Goal: Task Accomplishment & Management: Complete application form

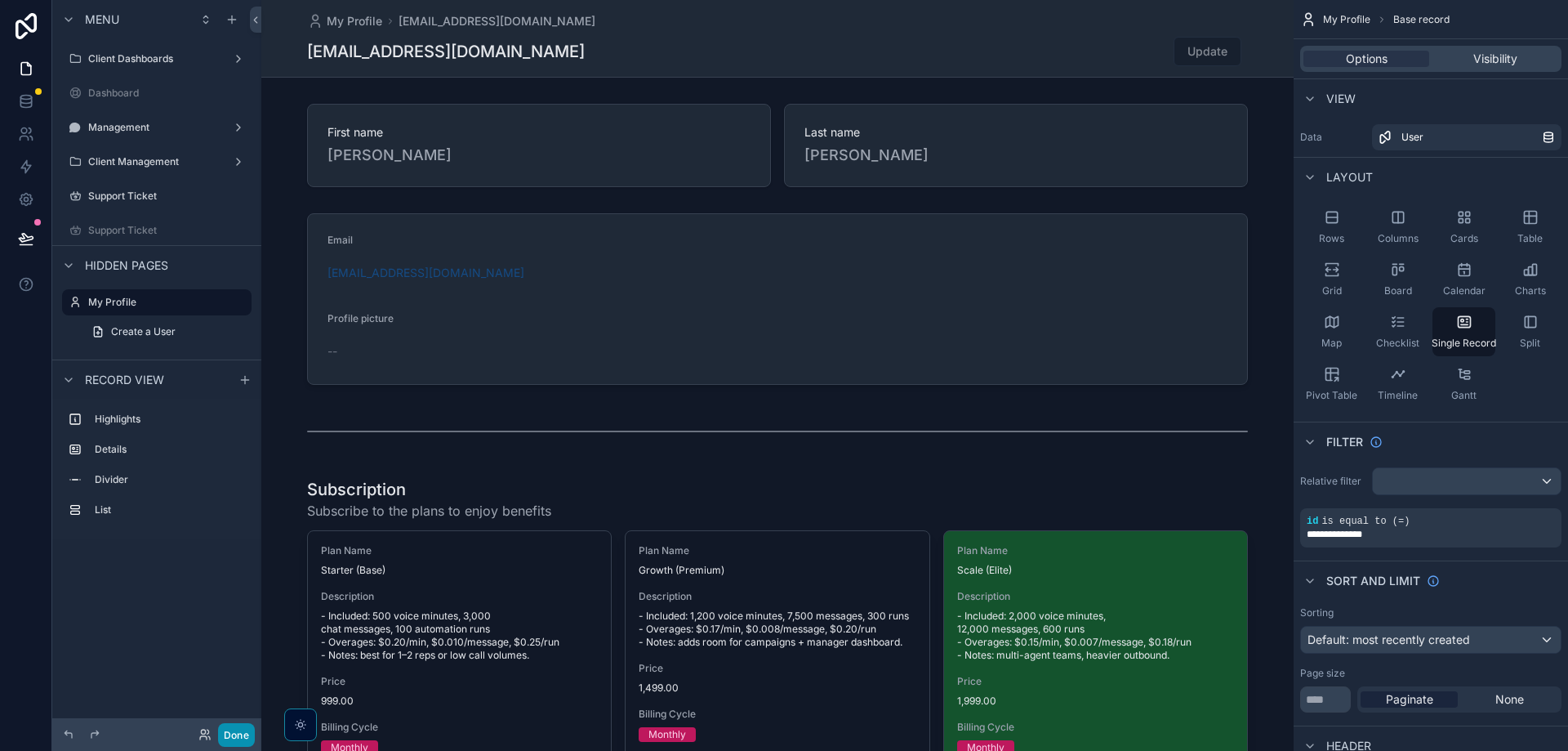
drag, startPoint x: 232, startPoint y: 744, endPoint x: 237, endPoint y: 681, distance: 63.2
click at [233, 742] on button "Done" at bounding box center [236, 735] width 37 height 24
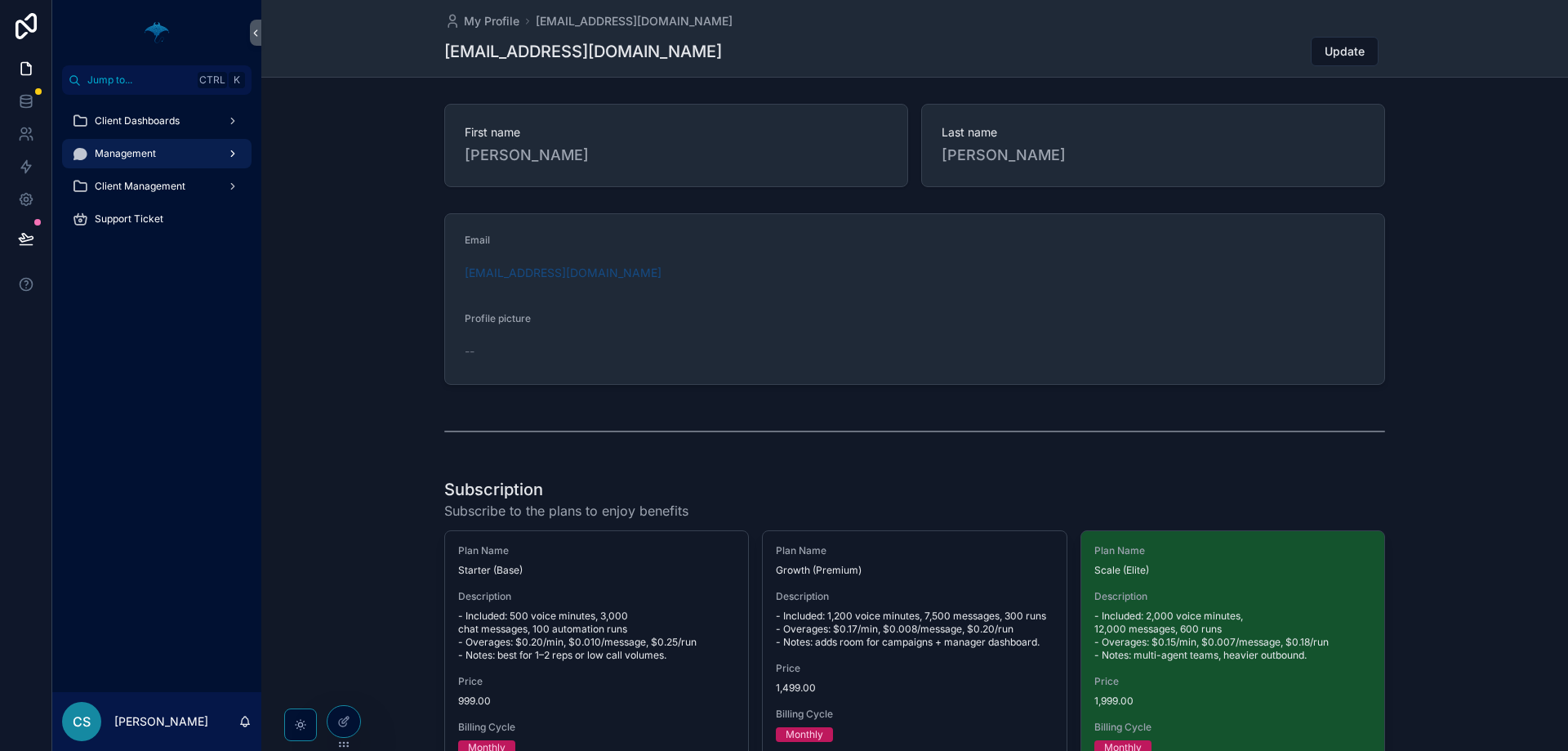
click at [204, 156] on div "Management" at bounding box center [157, 153] width 170 height 26
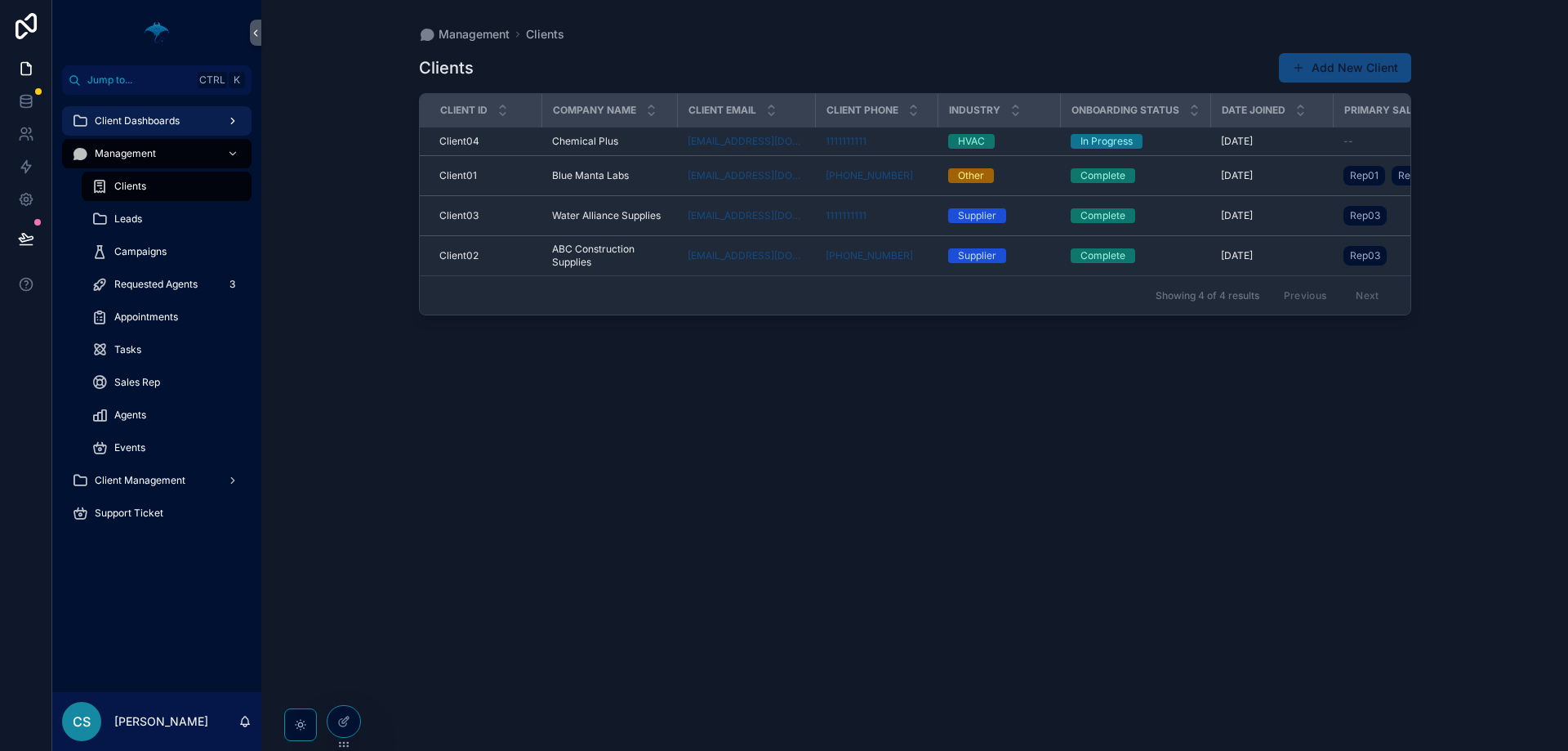
click at [212, 120] on div "Client Dashboards" at bounding box center [157, 120] width 170 height 26
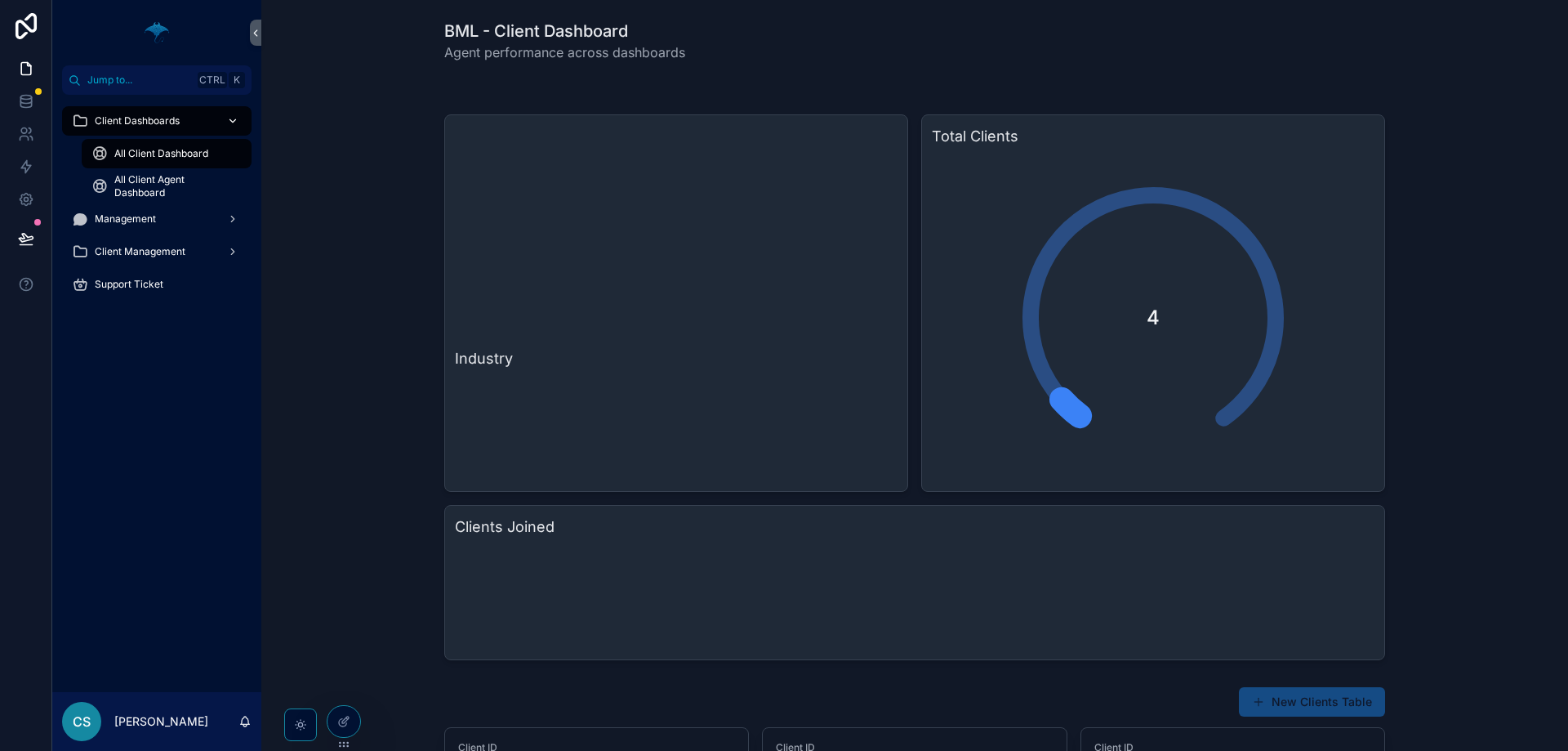
click at [213, 120] on div "Client Dashboards" at bounding box center [157, 120] width 170 height 26
click at [187, 227] on div "Management" at bounding box center [157, 218] width 170 height 26
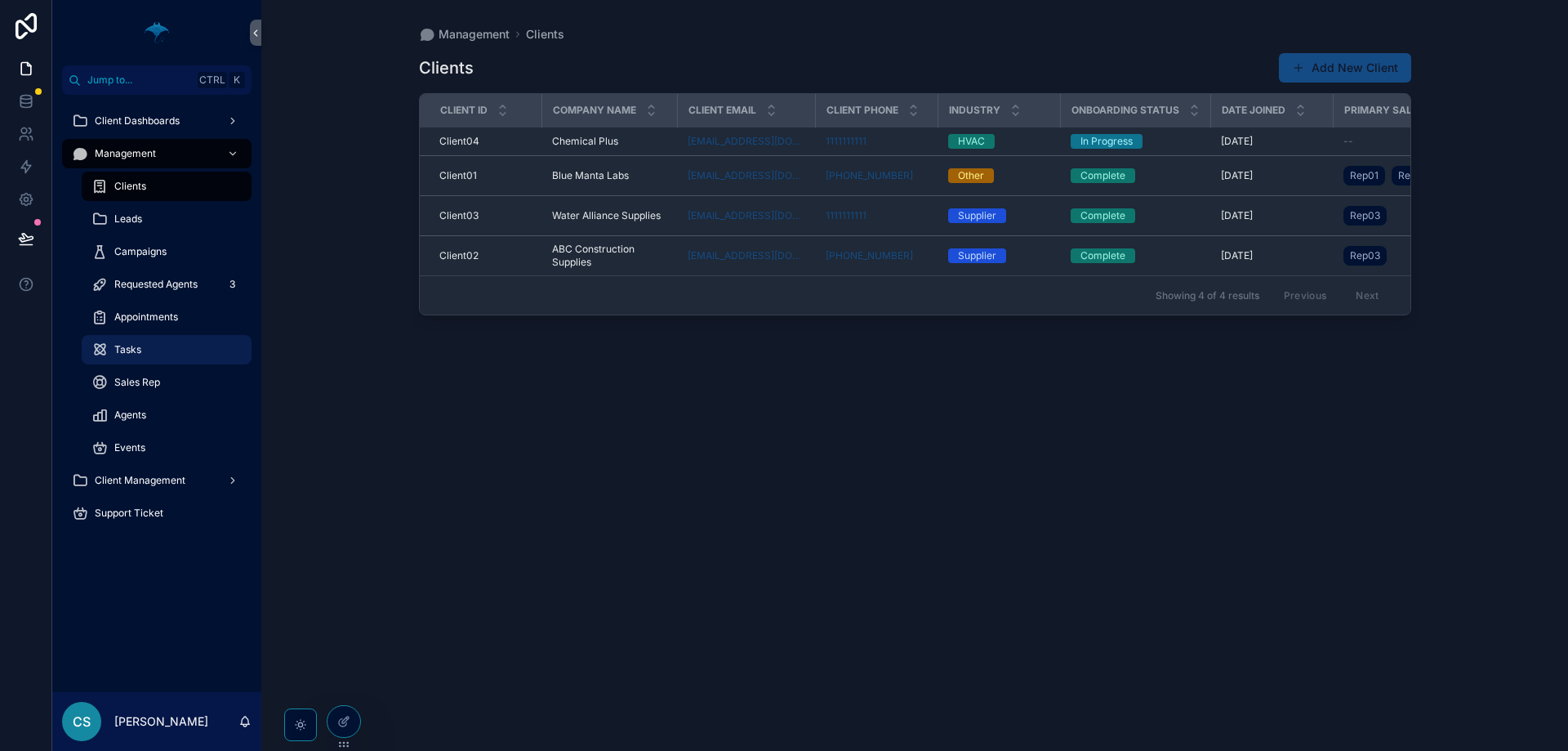
click at [139, 348] on span "Tasks" at bounding box center [128, 349] width 27 height 13
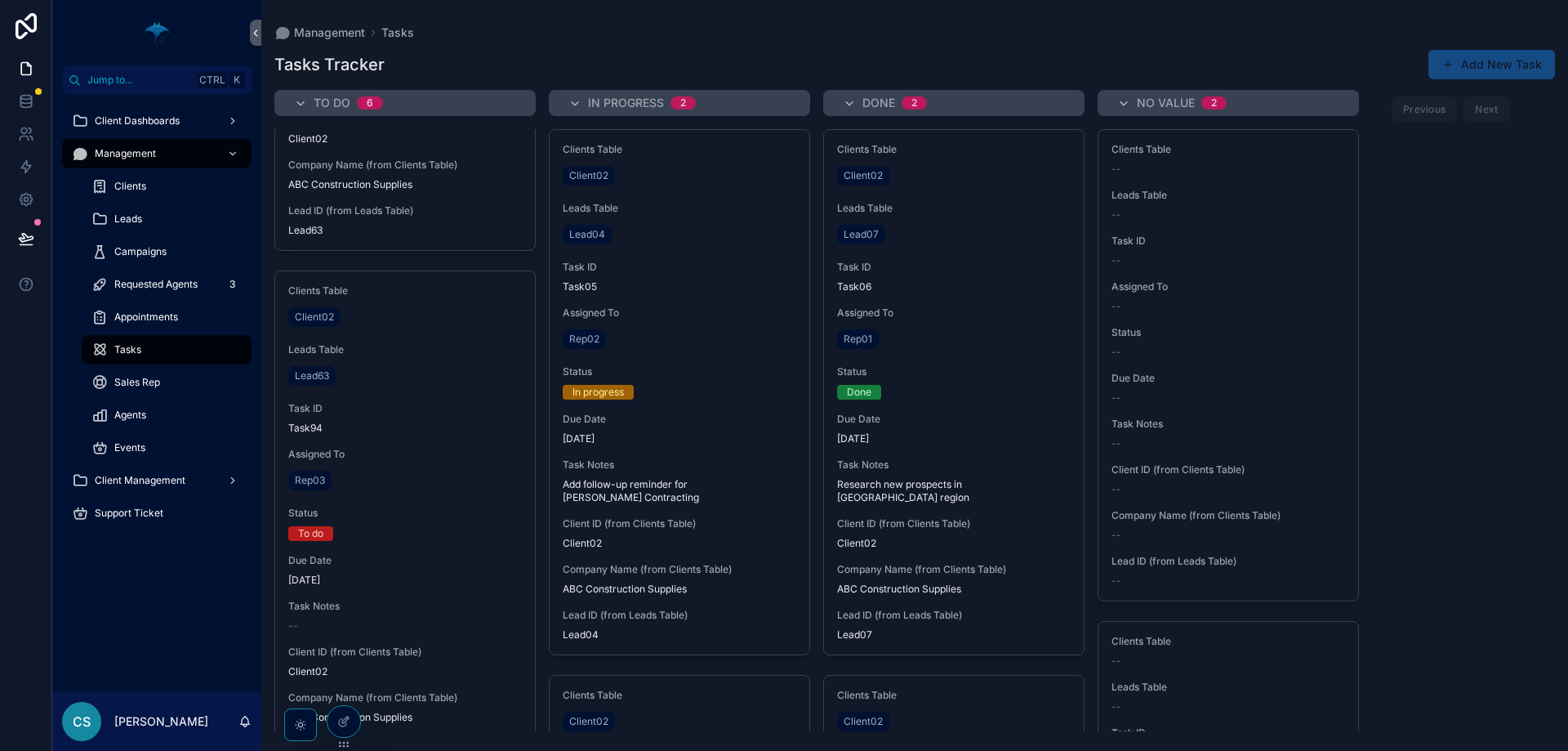
scroll to position [1048, 0]
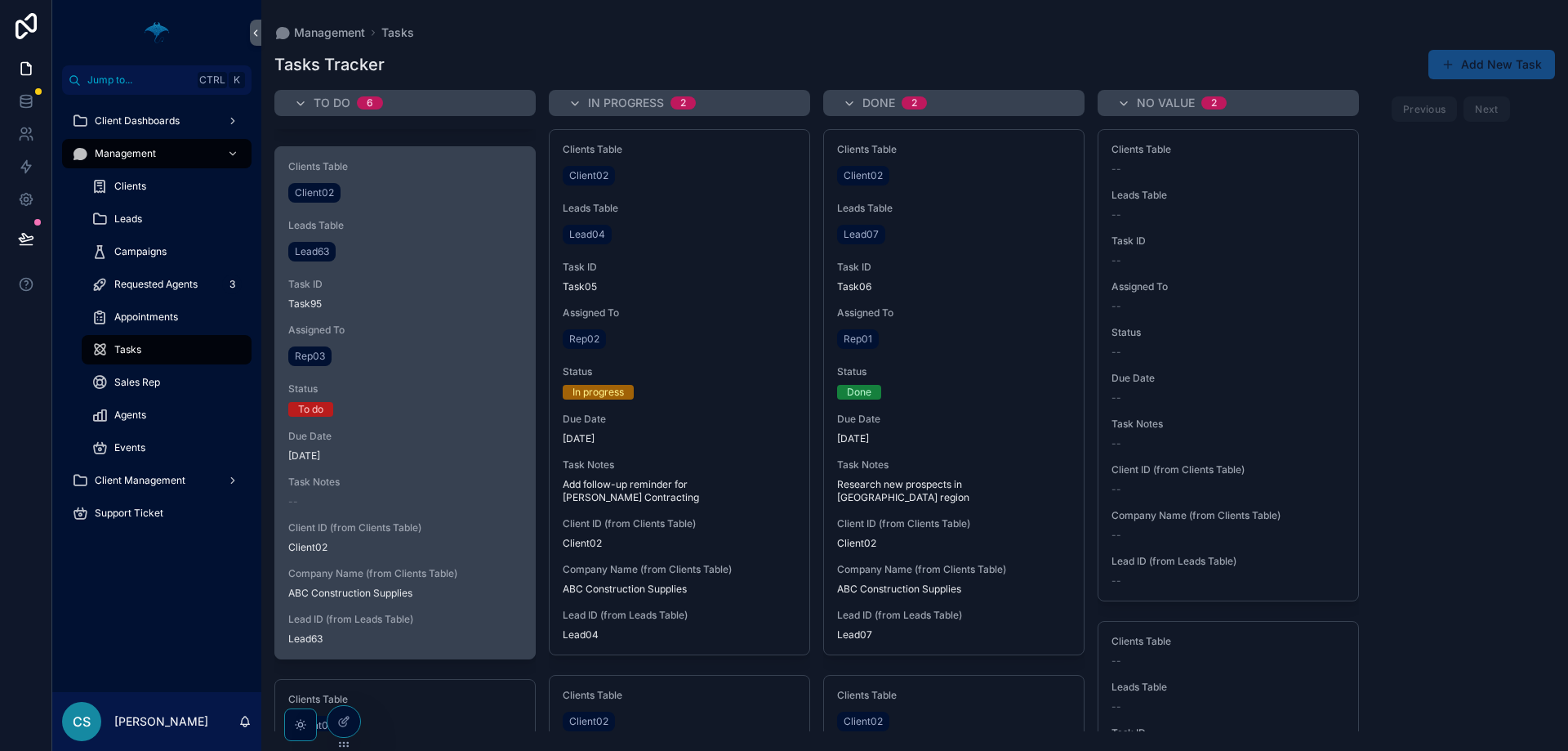
click at [413, 326] on span "Assigned To" at bounding box center [405, 329] width 233 height 13
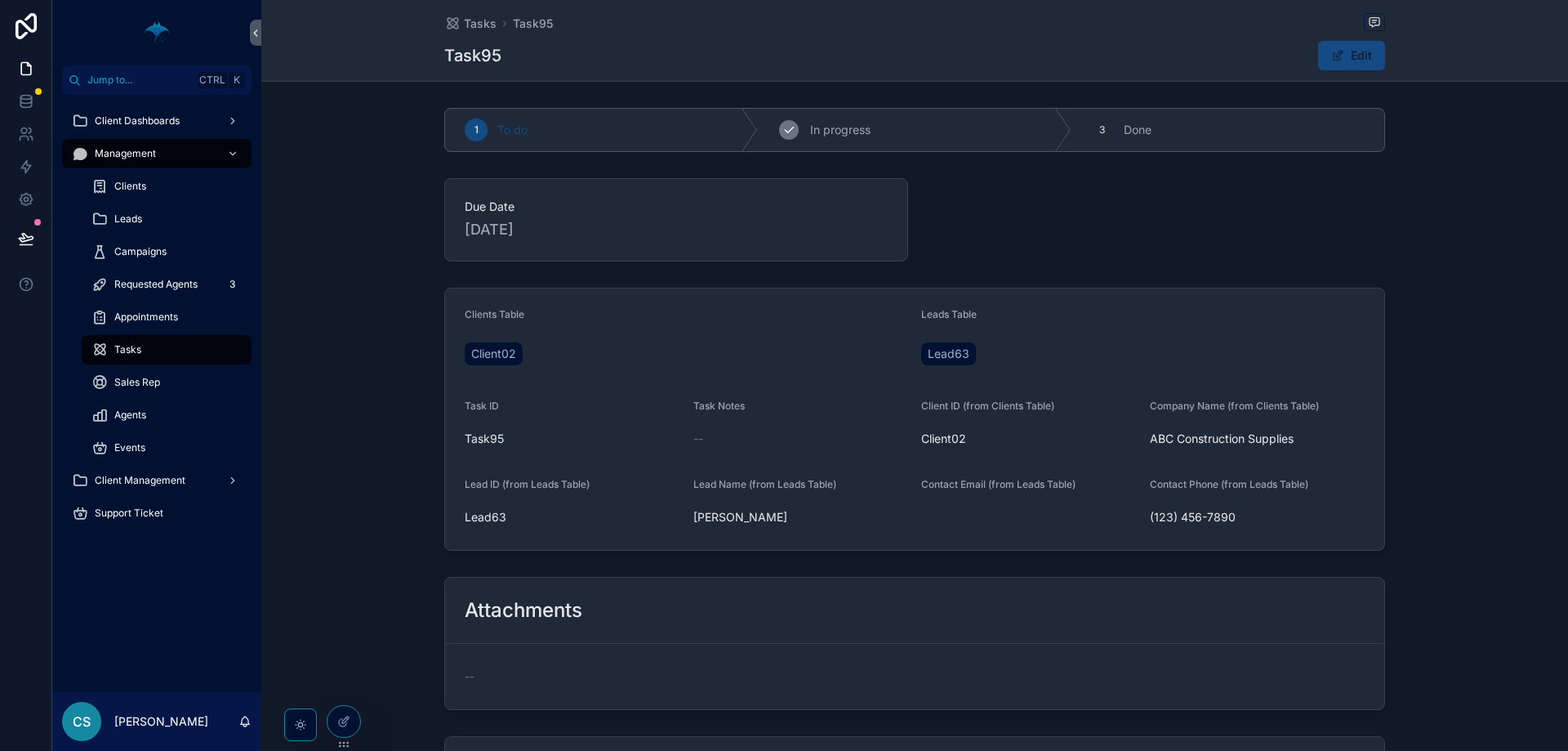
click at [819, 136] on span "In progress" at bounding box center [841, 130] width 61 height 16
click at [606, 151] on div "To do 2 In progress 3 Done" at bounding box center [915, 129] width 941 height 44
click at [629, 135] on div "To do" at bounding box center [602, 129] width 313 height 43
drag, startPoint x: 736, startPoint y: 518, endPoint x: 633, endPoint y: 518, distance: 103.0
click at [709, 519] on span "[PERSON_NAME]" at bounding box center [801, 517] width 215 height 16
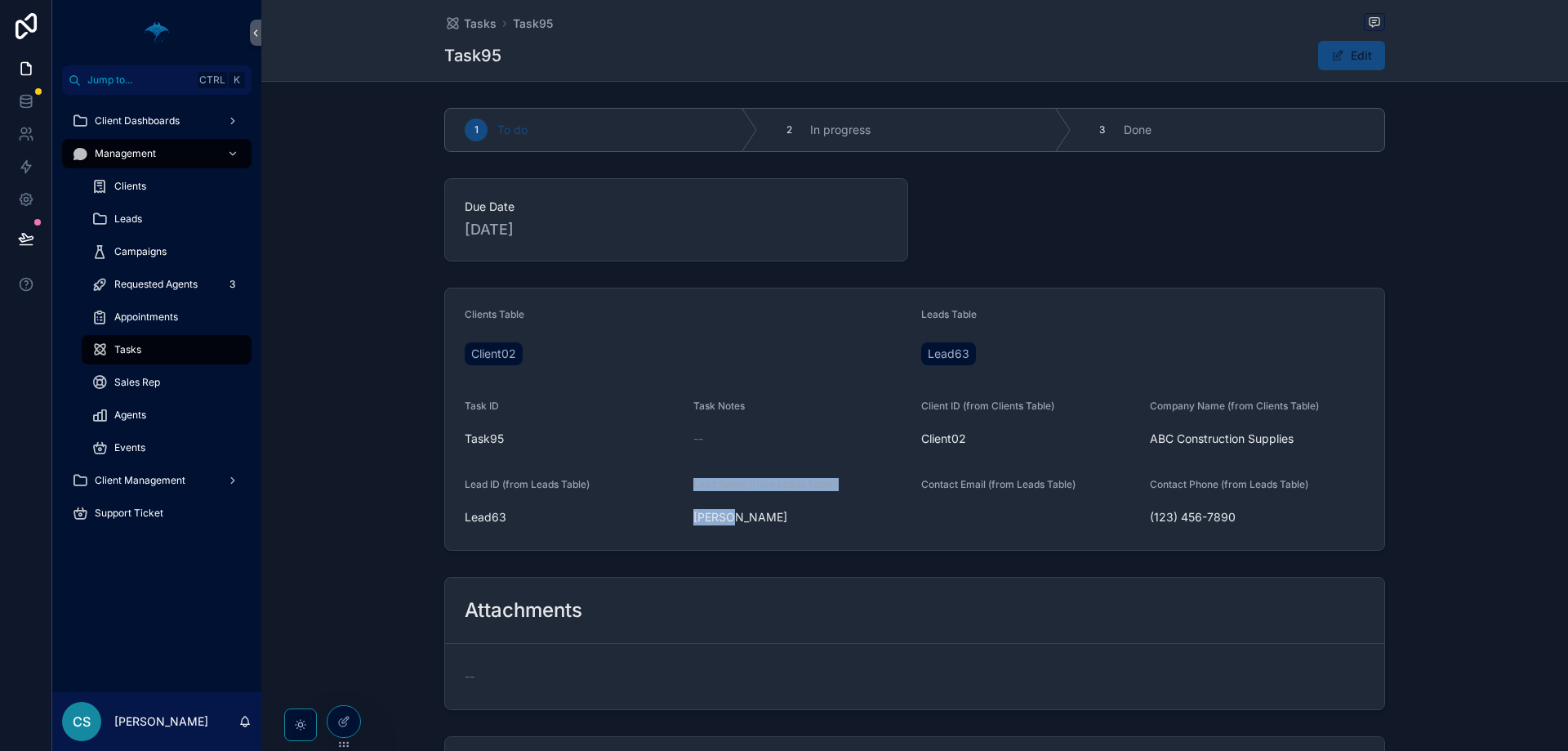
drag, startPoint x: 632, startPoint y: 518, endPoint x: 887, endPoint y: 515, distance: 255.0
click at [871, 517] on form "Clients Table Client02 Leads Table Lead63 Task ID Task95 Task Notes -- Client I…" at bounding box center [915, 419] width 939 height 261
drag, startPoint x: 887, startPoint y: 515, endPoint x: 955, endPoint y: 404, distance: 130.2
click at [888, 514] on span "[PERSON_NAME]" at bounding box center [801, 517] width 215 height 16
click at [979, 380] on form "Clients Table Client02 Leads Table Lead63 Task ID Task95 Task Notes -- Client I…" at bounding box center [915, 419] width 939 height 261
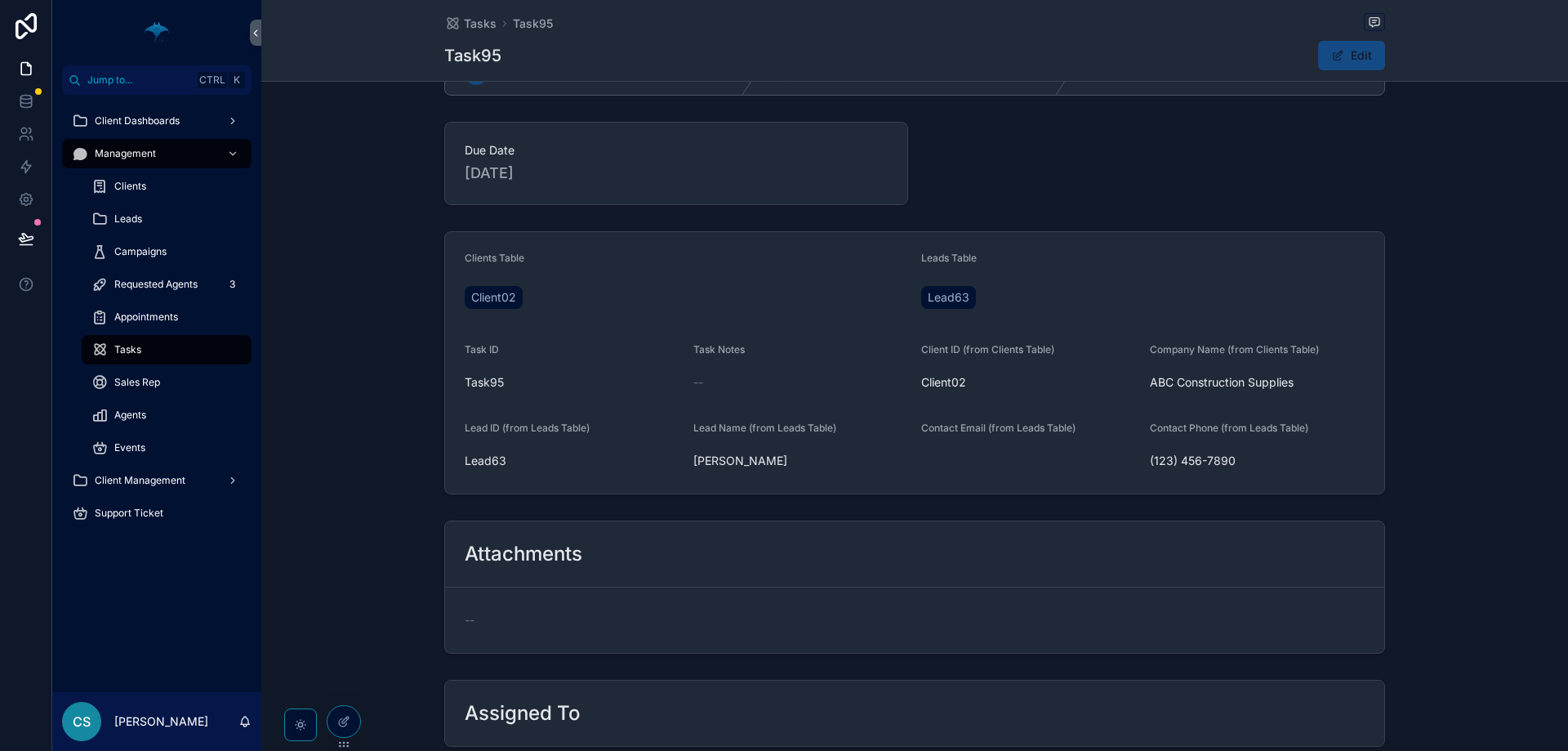
scroll to position [81, 0]
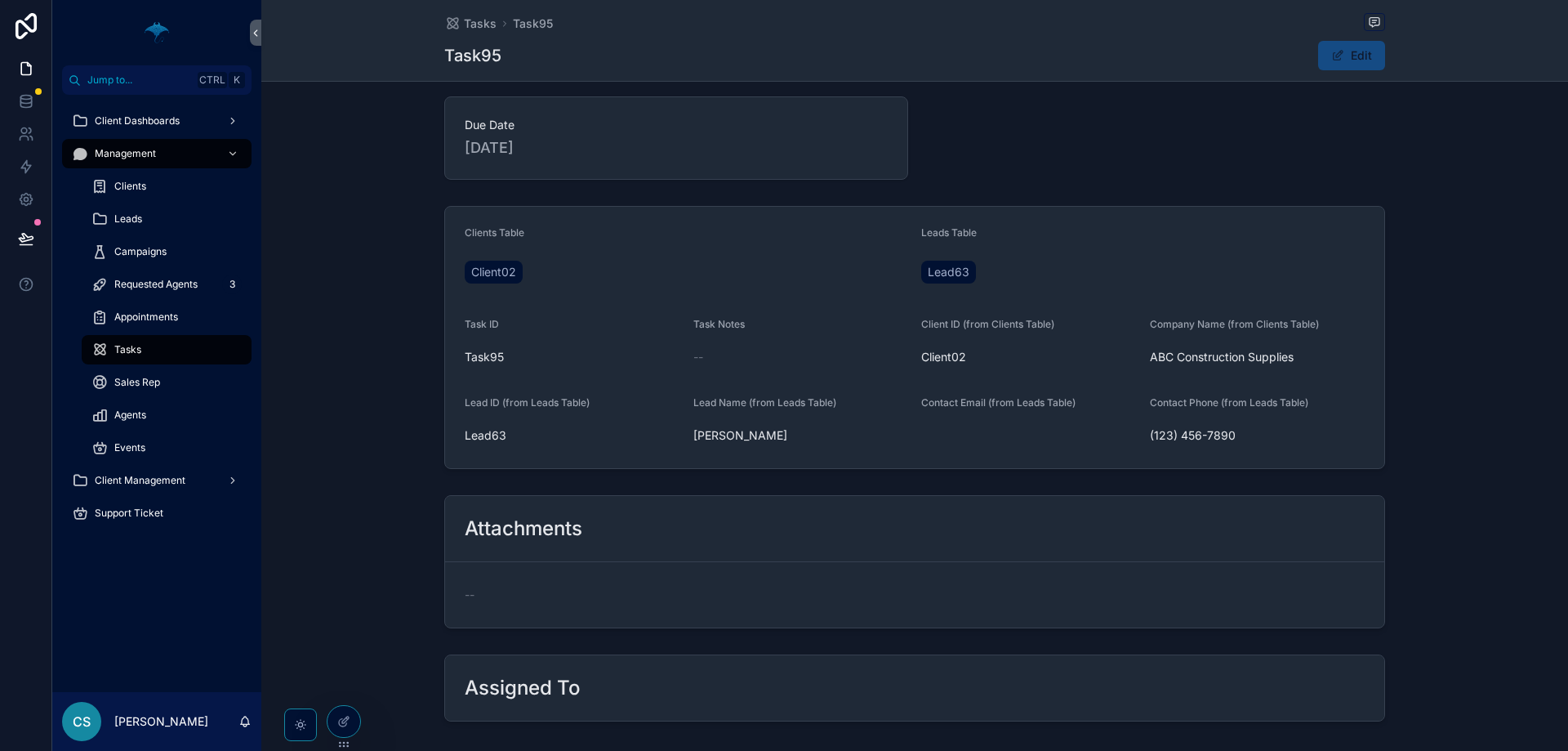
click at [1222, 355] on span "ABC Construction Supplies" at bounding box center [1258, 356] width 215 height 16
click at [1221, 355] on span "ABC Construction Supplies" at bounding box center [1258, 356] width 215 height 16
click at [936, 267] on span "Lead63" at bounding box center [949, 272] width 42 height 16
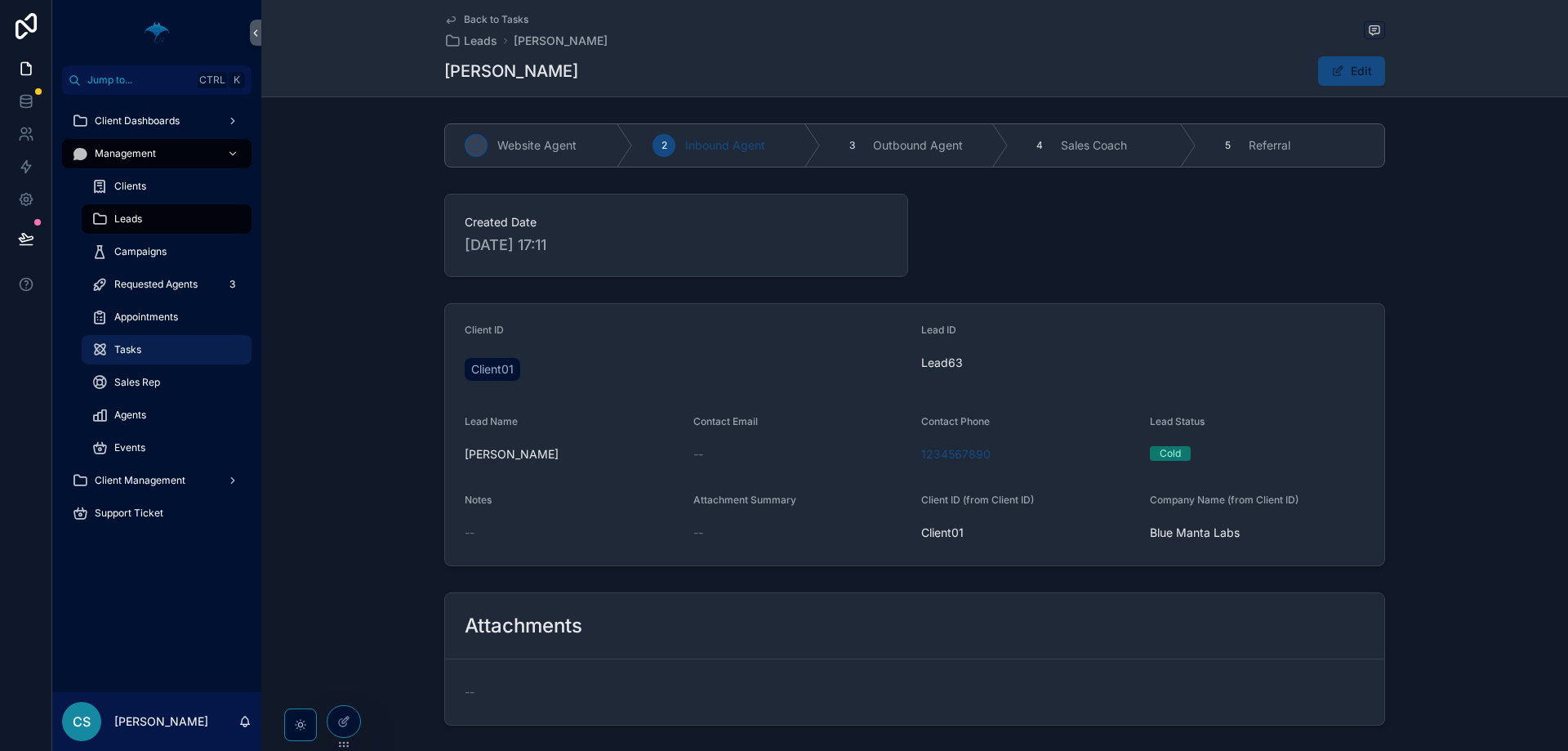
click at [135, 342] on div "Tasks" at bounding box center [166, 349] width 150 height 26
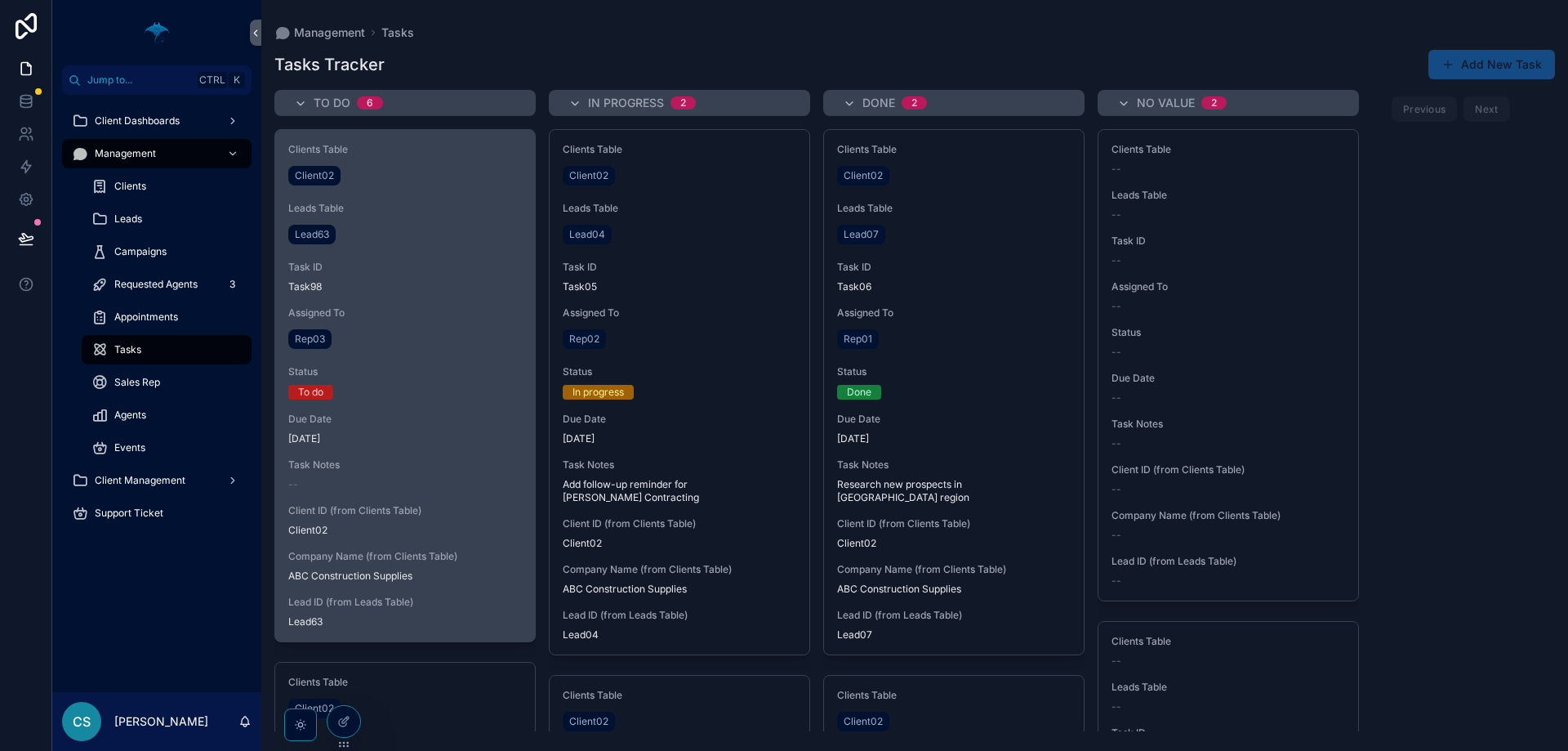
click at [427, 357] on div "Clients Table Client02 Leads Table Lead63 Task ID Task98 Assigned To Rep03 Stat…" at bounding box center [404, 385] width 260 height 511
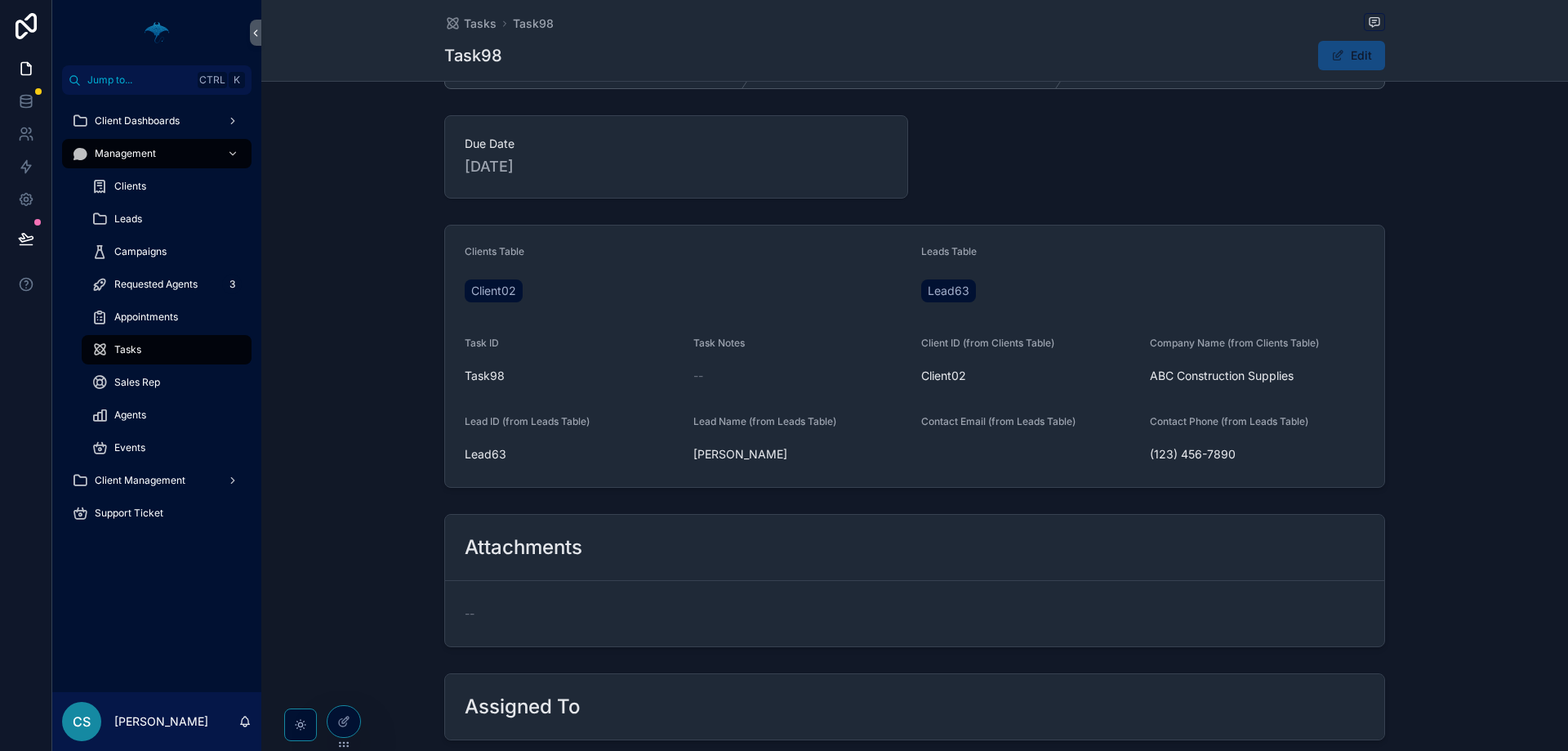
scroll to position [164, 0]
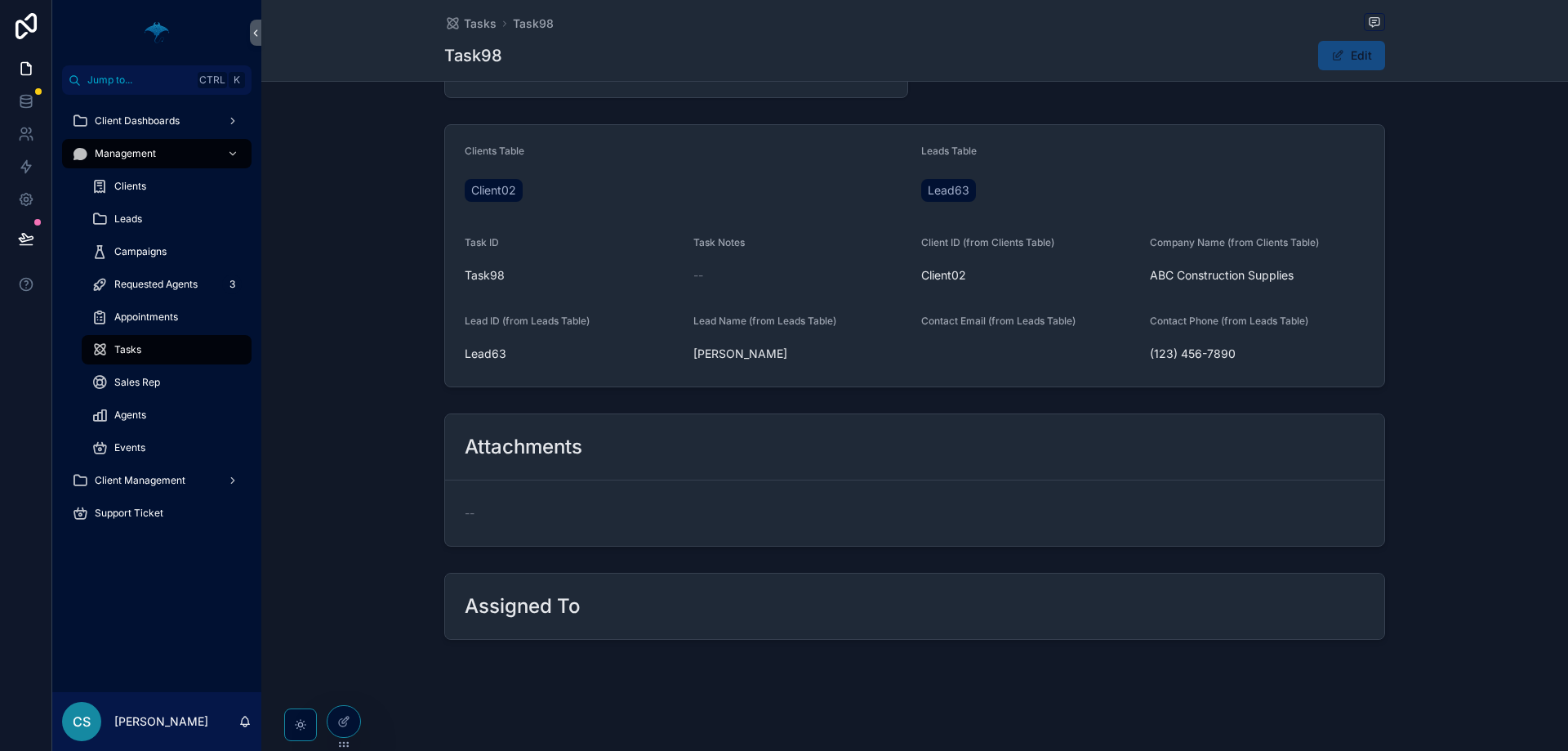
click at [461, 310] on form "Clients Table Client02 Leads Table Lead63 Task ID Task98 Task Notes -- Client I…" at bounding box center [915, 255] width 939 height 261
click at [362, 720] on div "Tasks Task98 Task98 Edit 1 To do 2 In progress 3 Done Due Date [DATE] Clients T…" at bounding box center [915, 293] width 1307 height 914
click at [353, 722] on div at bounding box center [344, 721] width 33 height 31
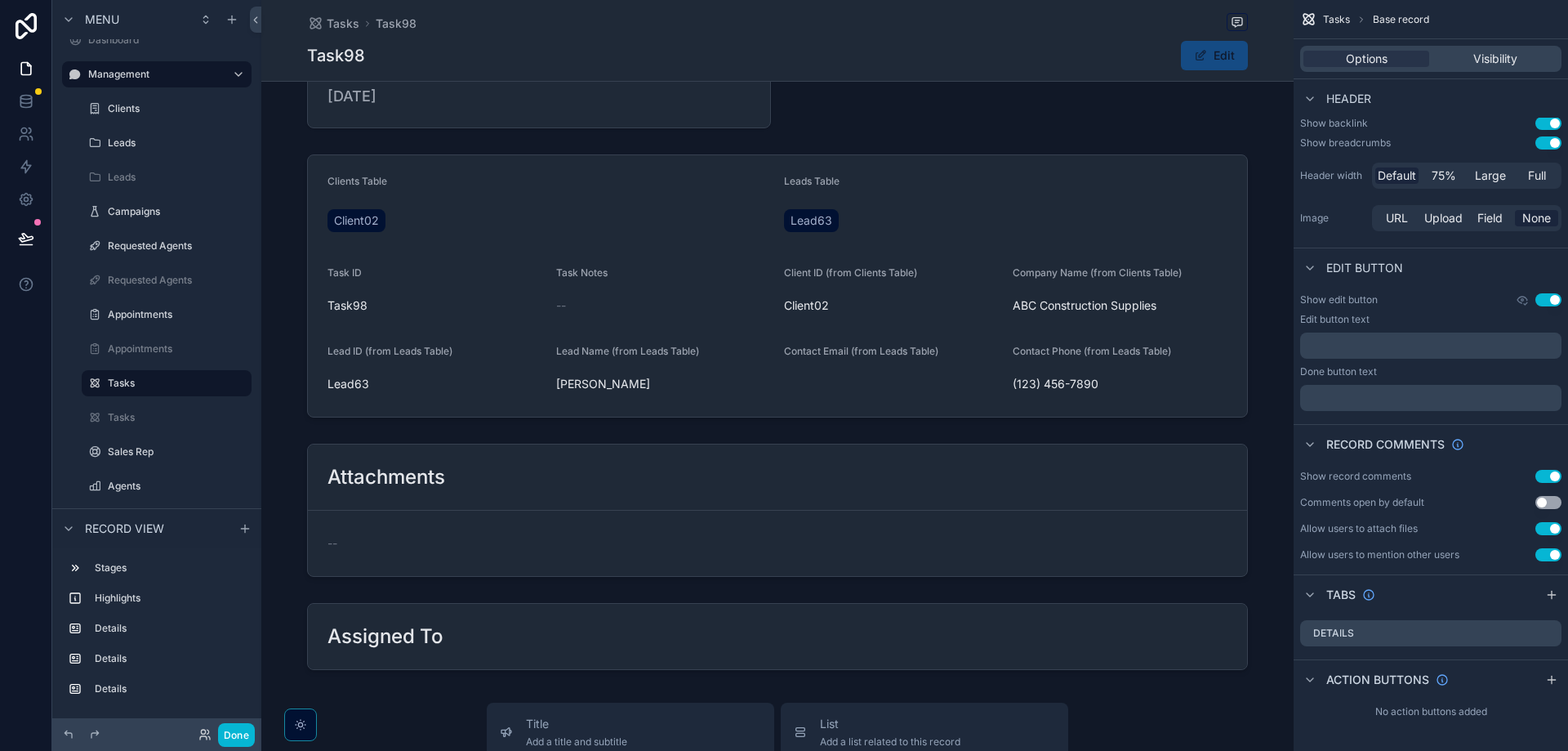
scroll to position [0, 0]
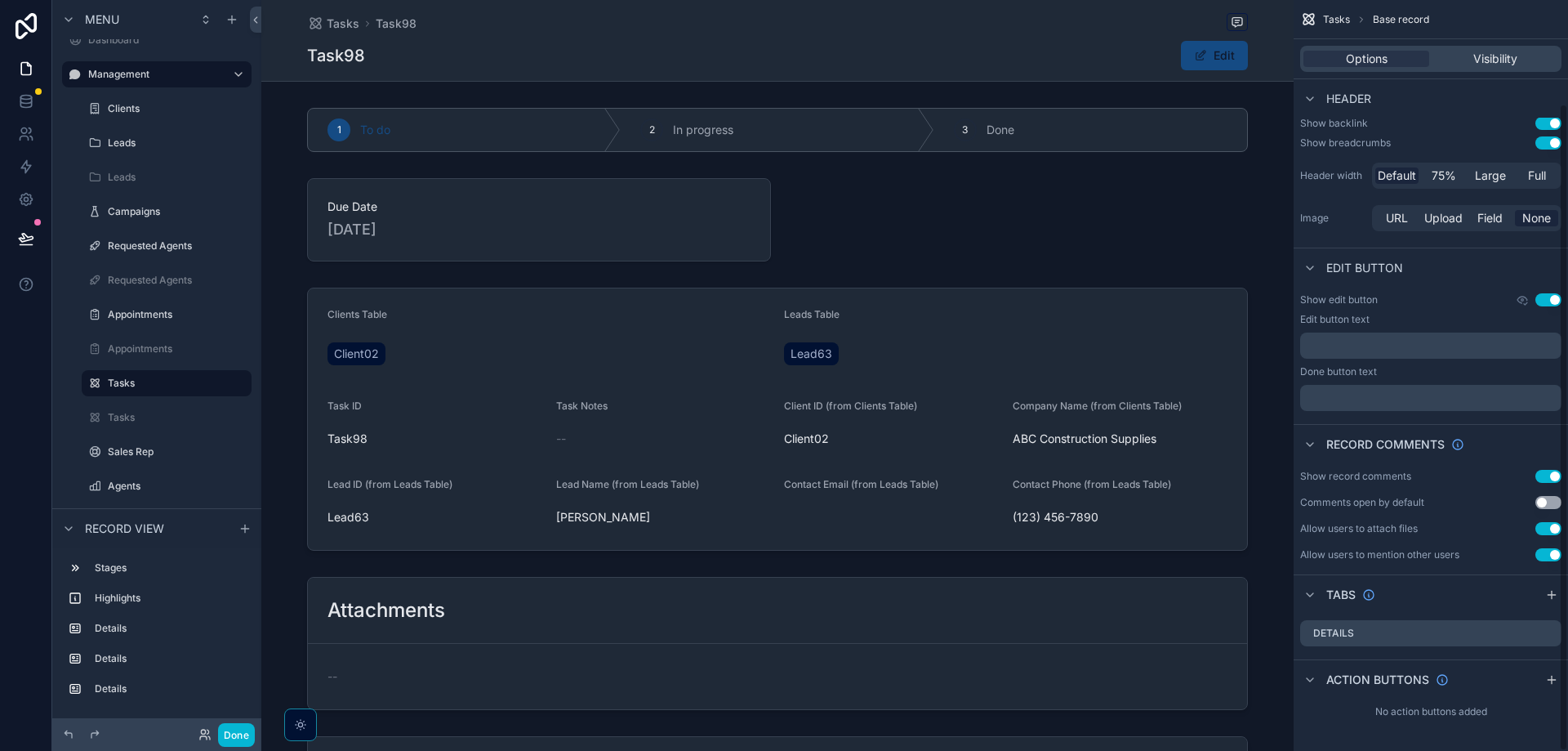
click at [1554, 471] on button "Use setting" at bounding box center [1548, 476] width 26 height 13
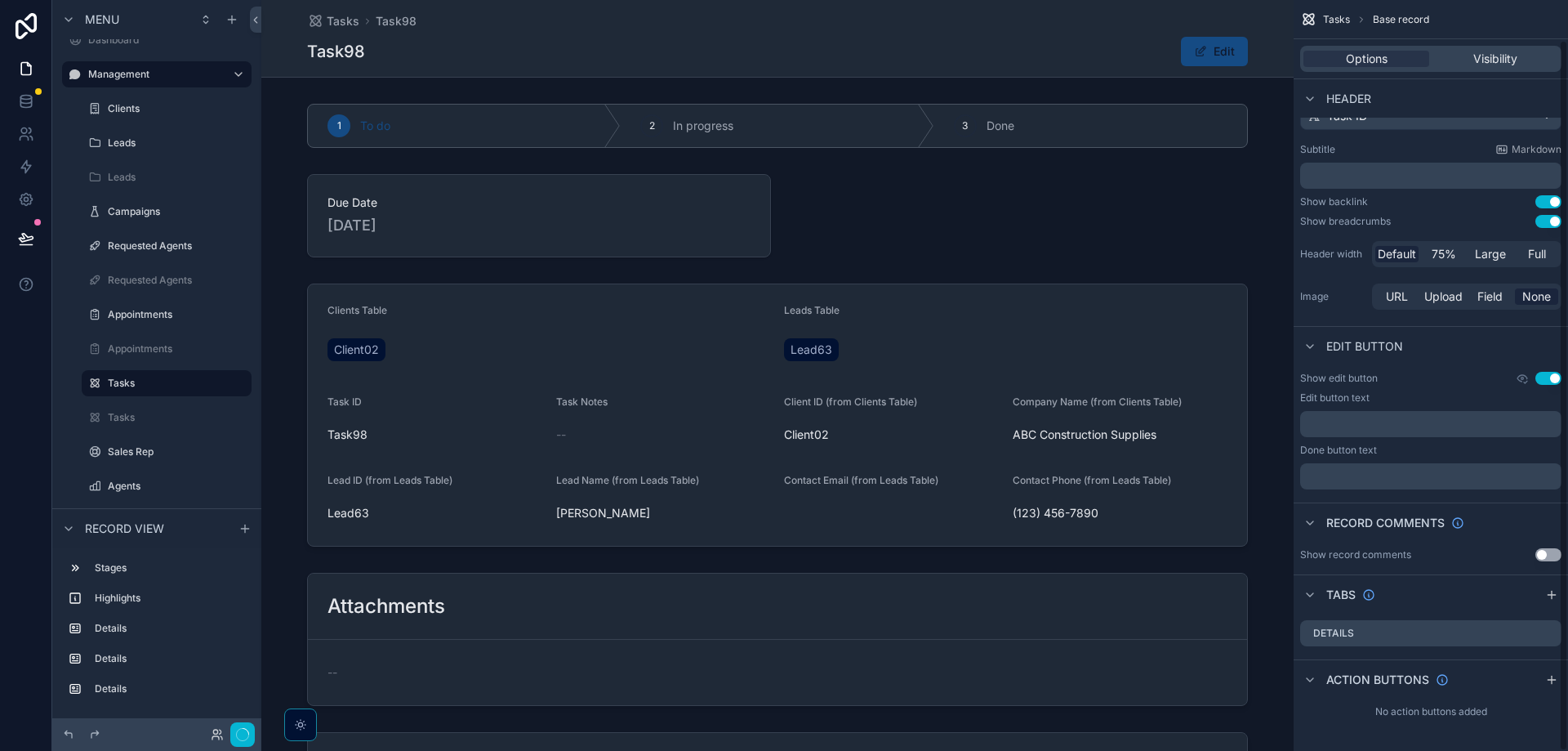
scroll to position [42, 0]
click at [1550, 549] on button "Use setting" at bounding box center [1548, 555] width 26 height 13
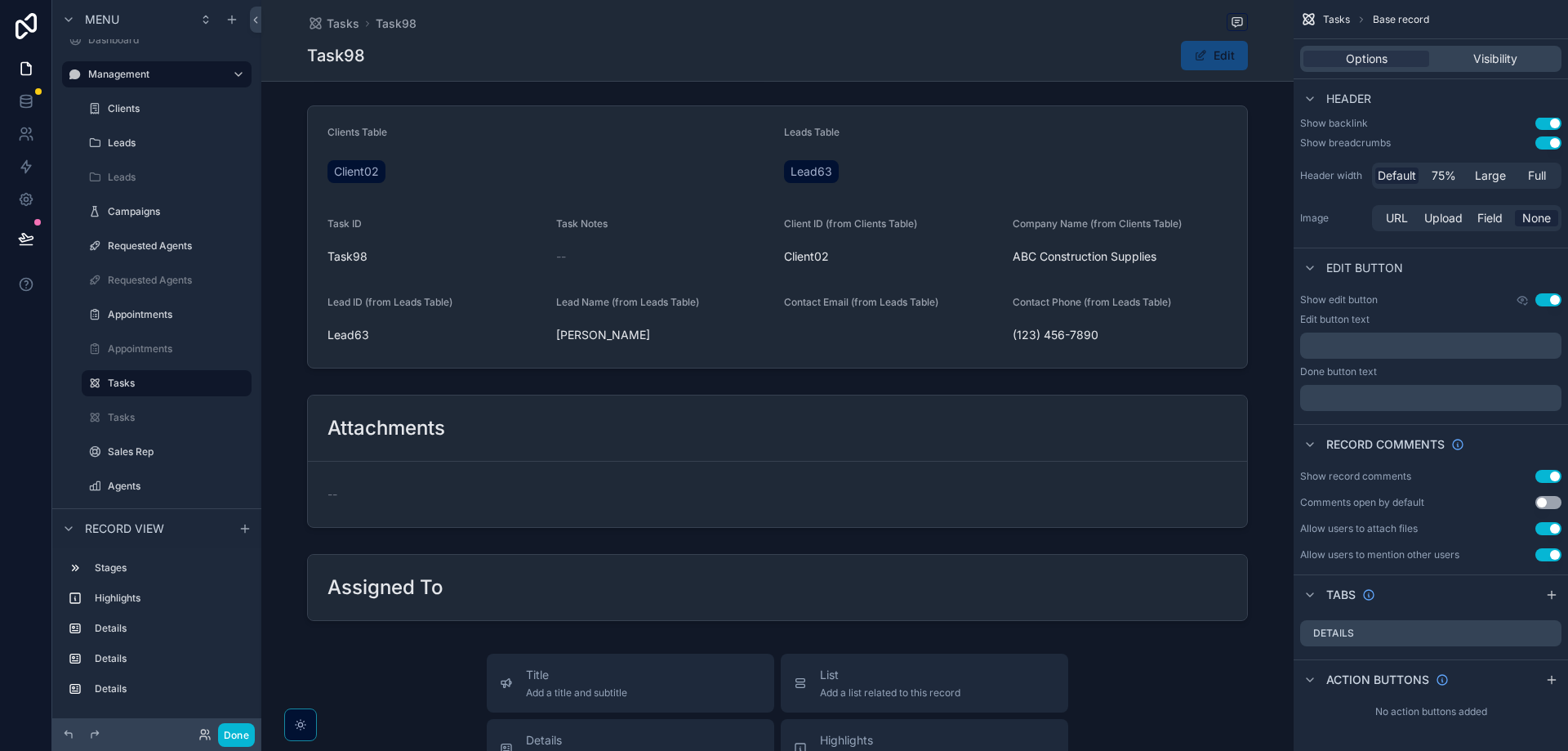
scroll to position [144, 0]
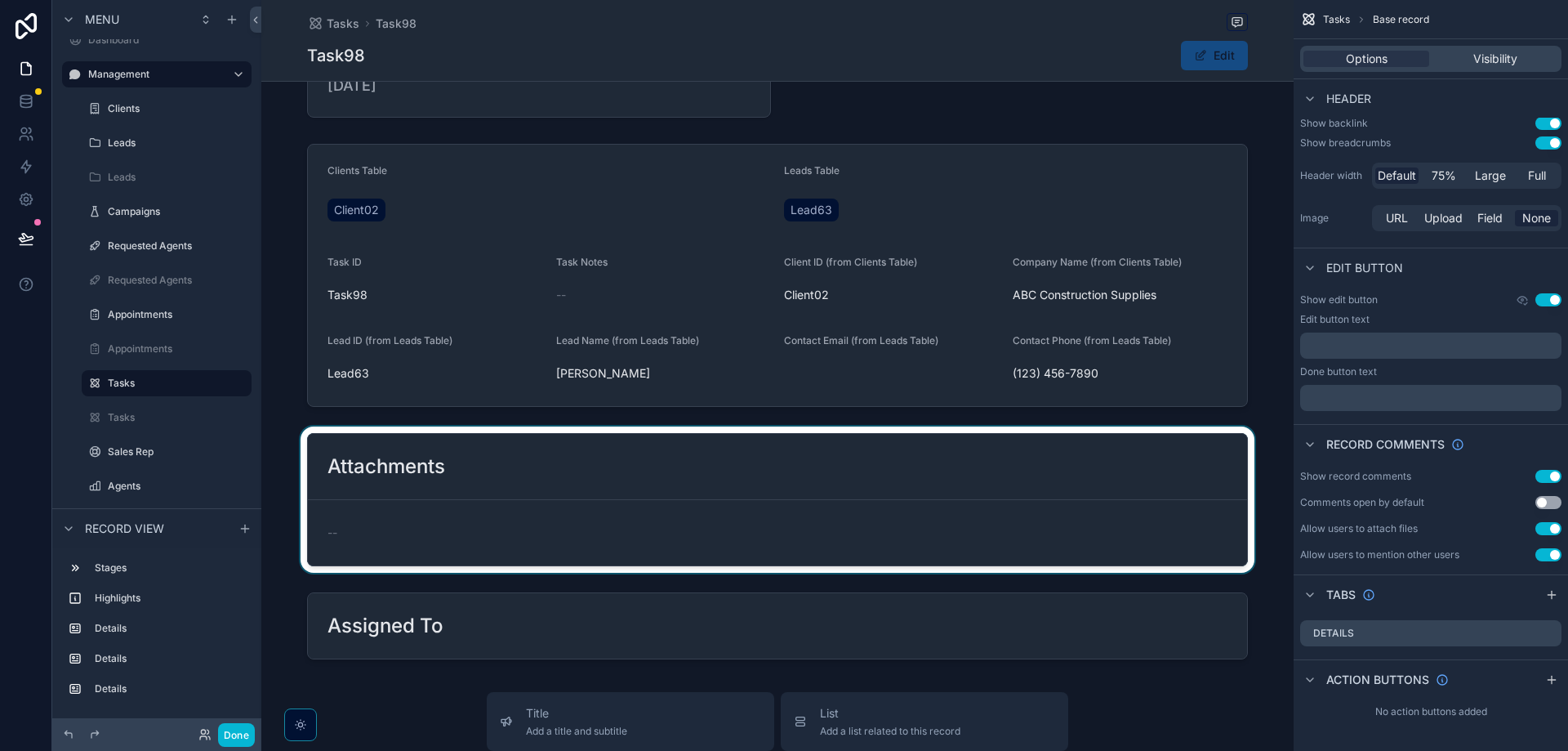
click at [478, 496] on div "scrollable content" at bounding box center [777, 499] width 1032 height 147
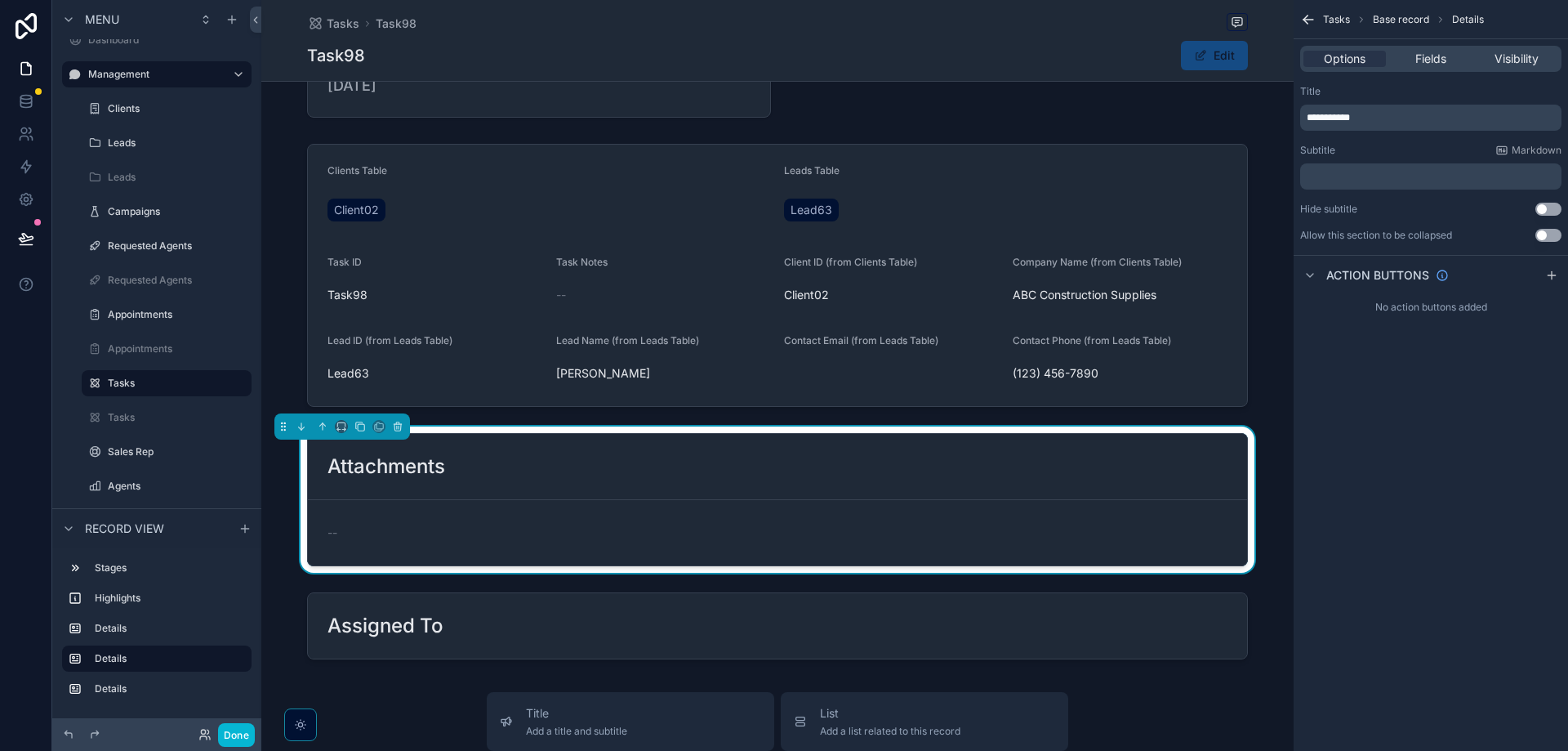
scroll to position [0, 0]
click at [1407, 181] on p "﻿" at bounding box center [1432, 176] width 252 height 13
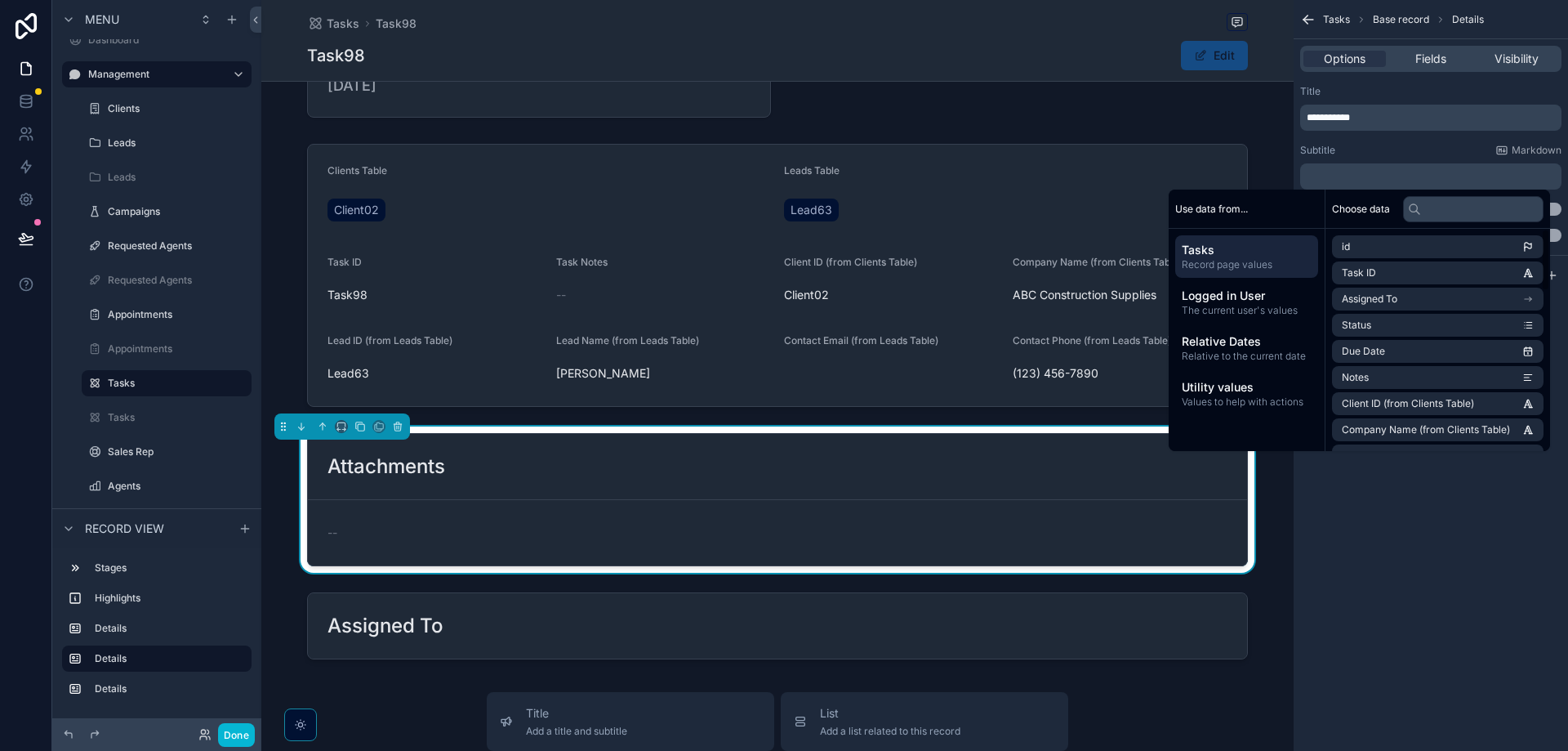
drag, startPoint x: 1507, startPoint y: 596, endPoint x: 1508, endPoint y: 570, distance: 26.0
click at [1508, 586] on div "**********" at bounding box center [1430, 376] width 274 height 751
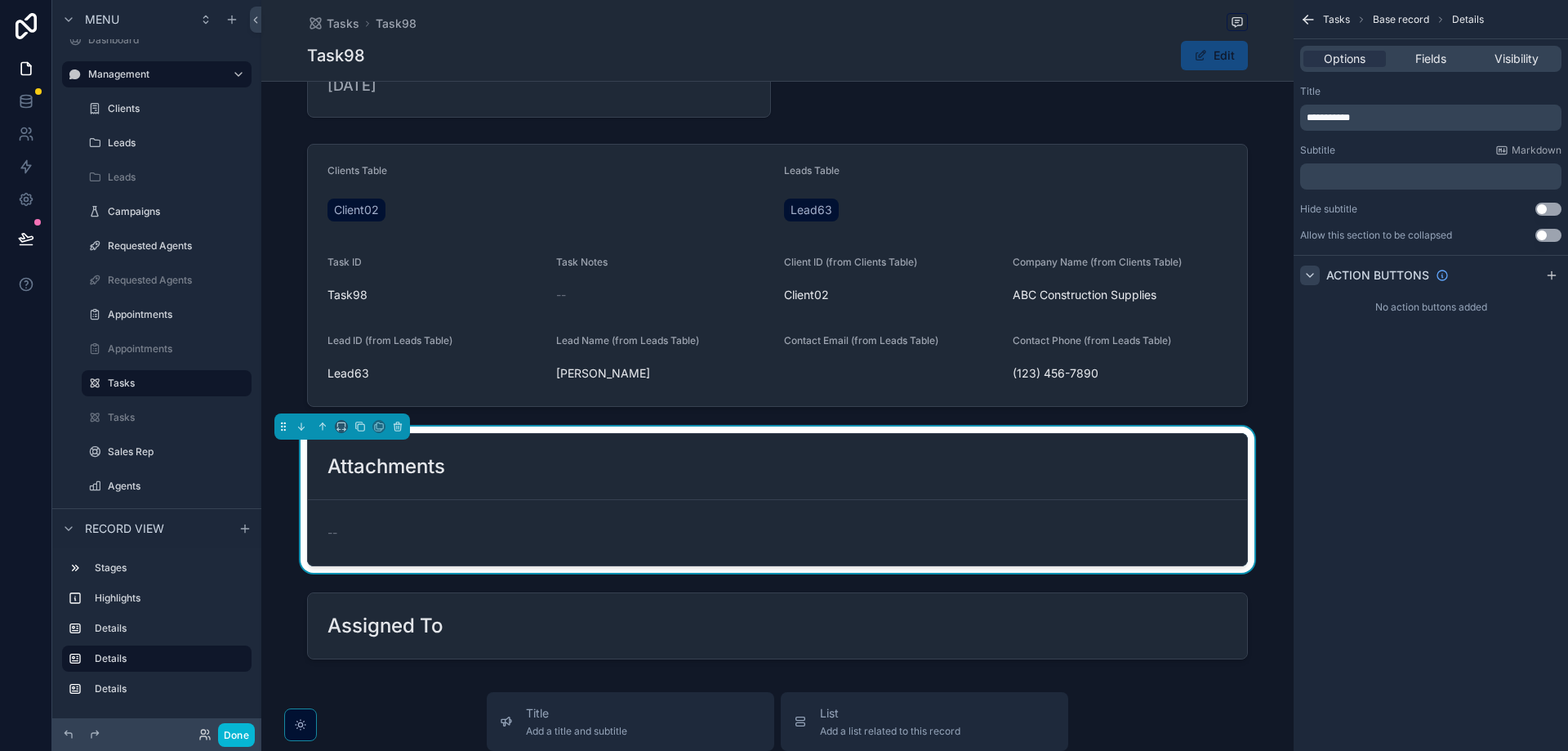
click at [1312, 285] on div "Action buttons" at bounding box center [1430, 274] width 274 height 39
click at [1309, 278] on icon "scrollable content" at bounding box center [1310, 275] width 13 height 13
click at [1309, 278] on icon "scrollable content" at bounding box center [1310, 275] width 4 height 6
click at [1559, 279] on div "scrollable content" at bounding box center [1552, 275] width 20 height 20
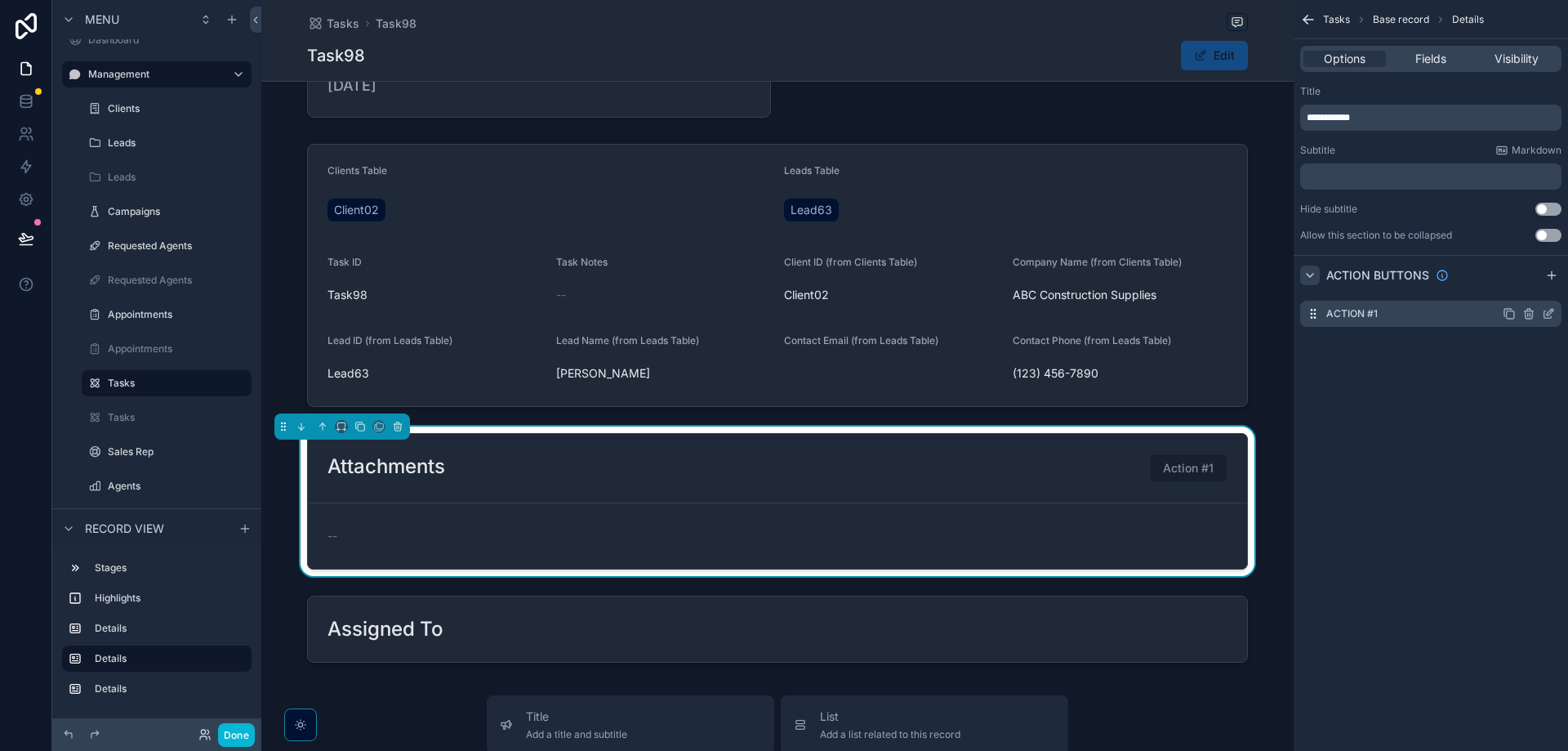
click at [1525, 319] on icon "scrollable content" at bounding box center [1529, 313] width 13 height 13
click at [1528, 315] on icon "scrollable content" at bounding box center [1528, 315] width 0 height 4
click at [1525, 292] on icon at bounding box center [1523, 288] width 13 height 13
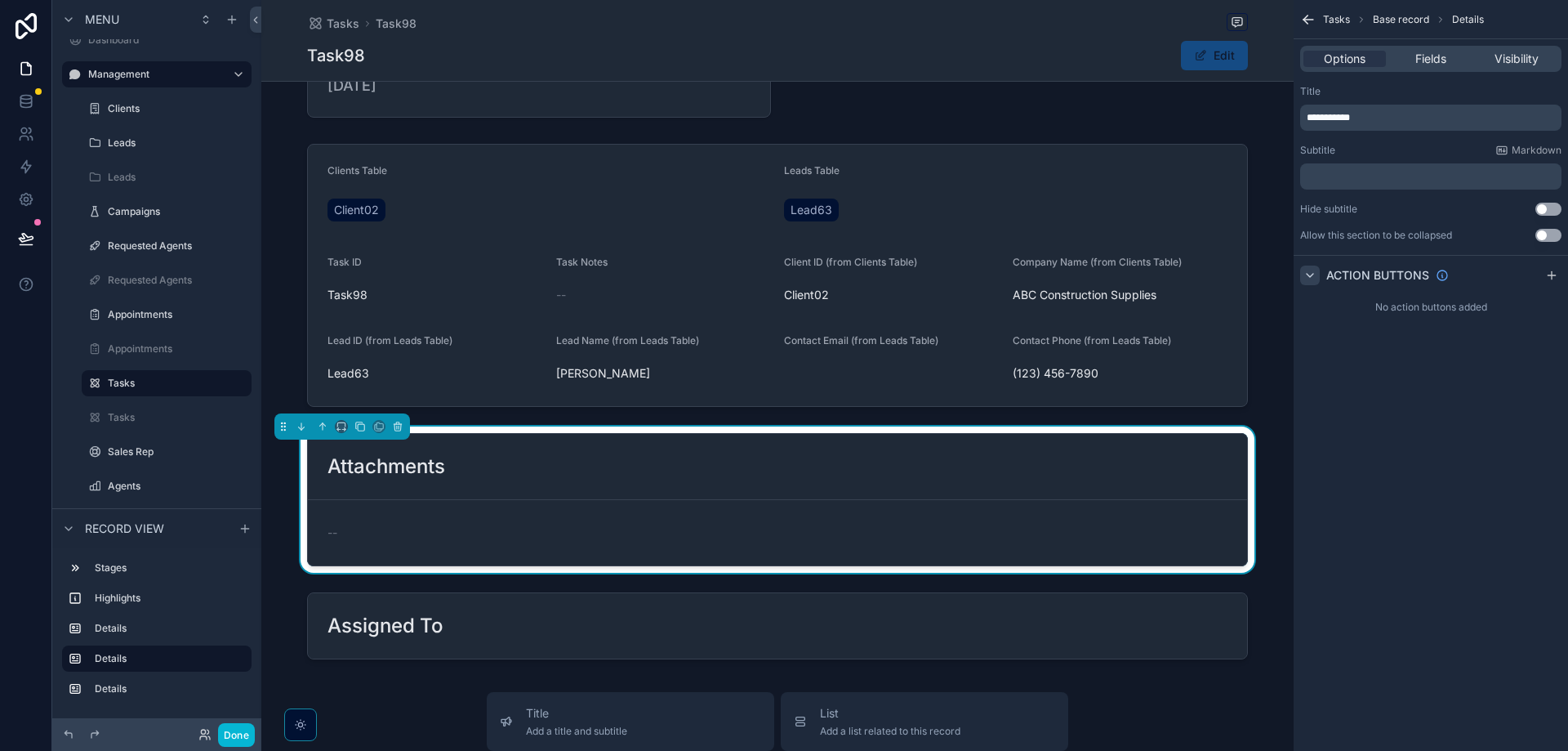
click at [1411, 45] on div "Options Fields Visibility" at bounding box center [1430, 58] width 274 height 39
click at [1419, 52] on span "Fields" at bounding box center [1431, 59] width 31 height 16
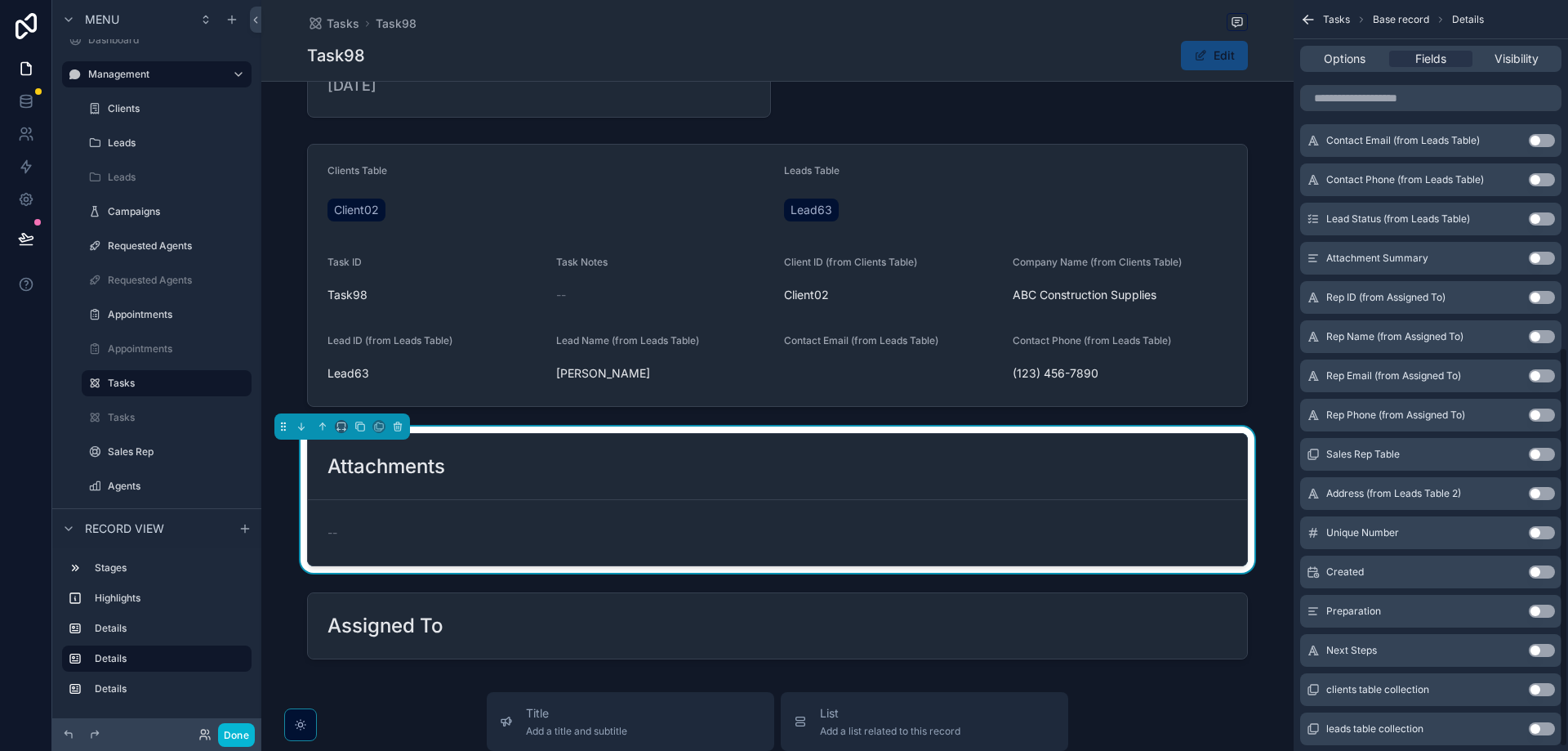
scroll to position [659, 0]
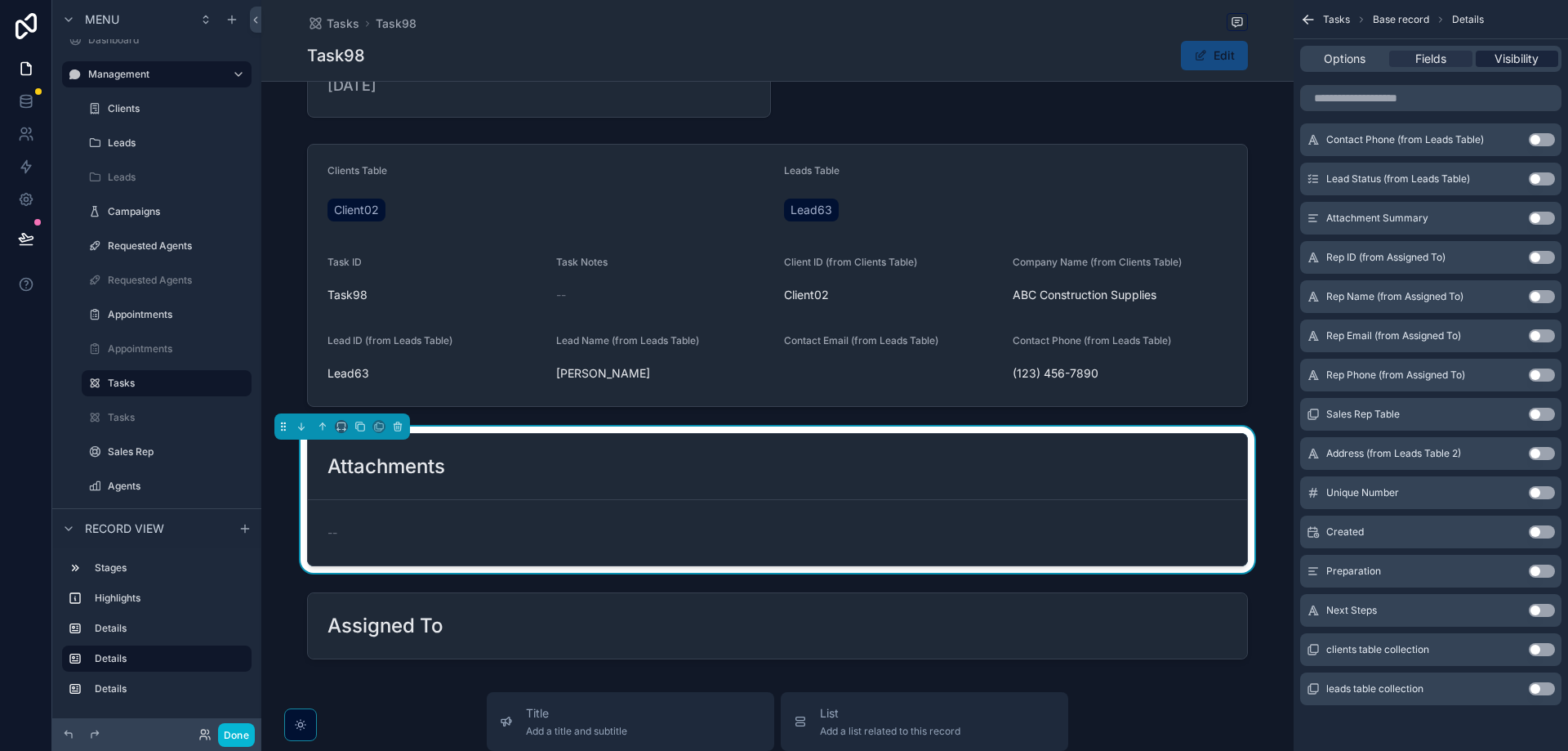
click at [1525, 54] on span "Visibility" at bounding box center [1516, 59] width 44 height 16
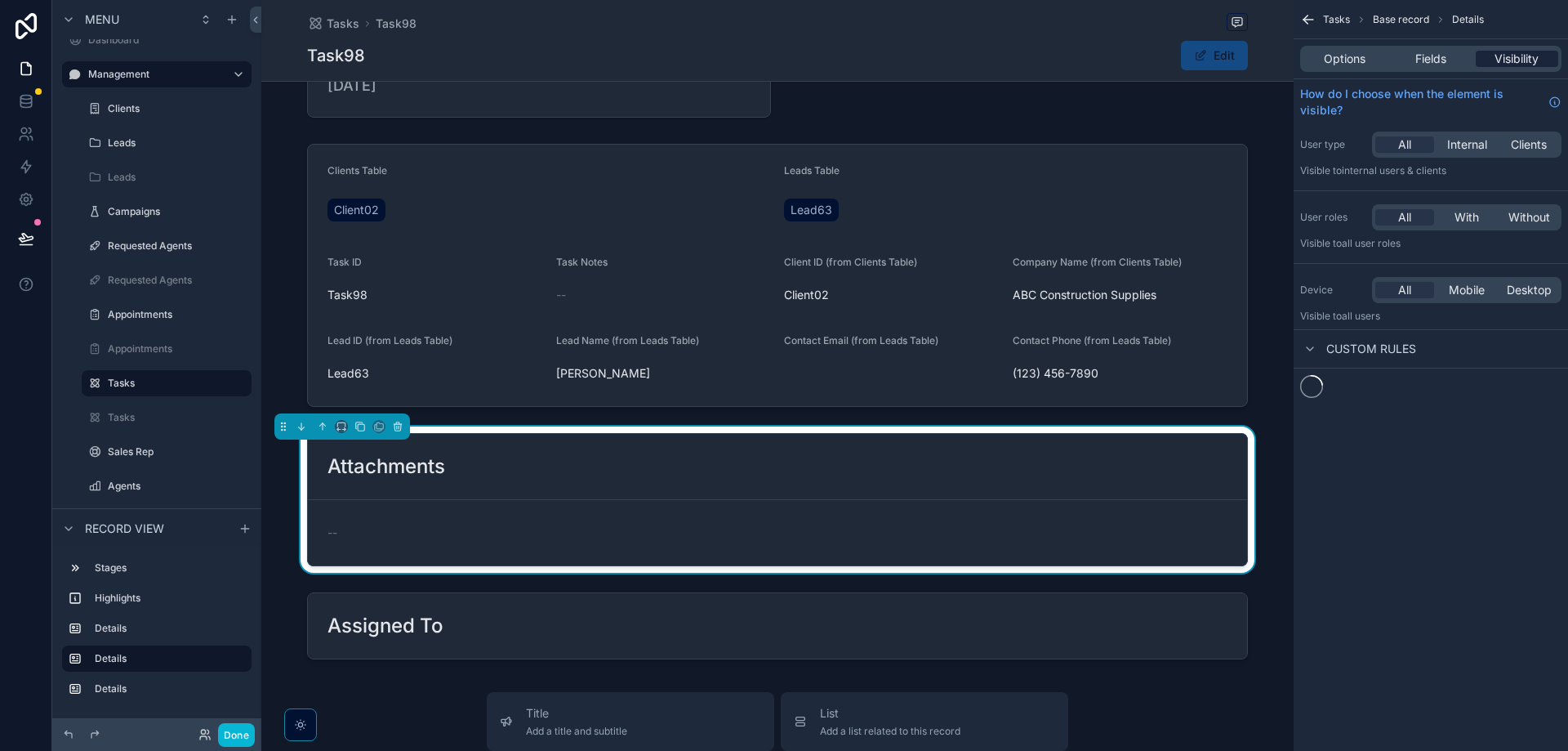
scroll to position [0, 0]
click at [1322, 57] on div "Options" at bounding box center [1345, 59] width 82 height 16
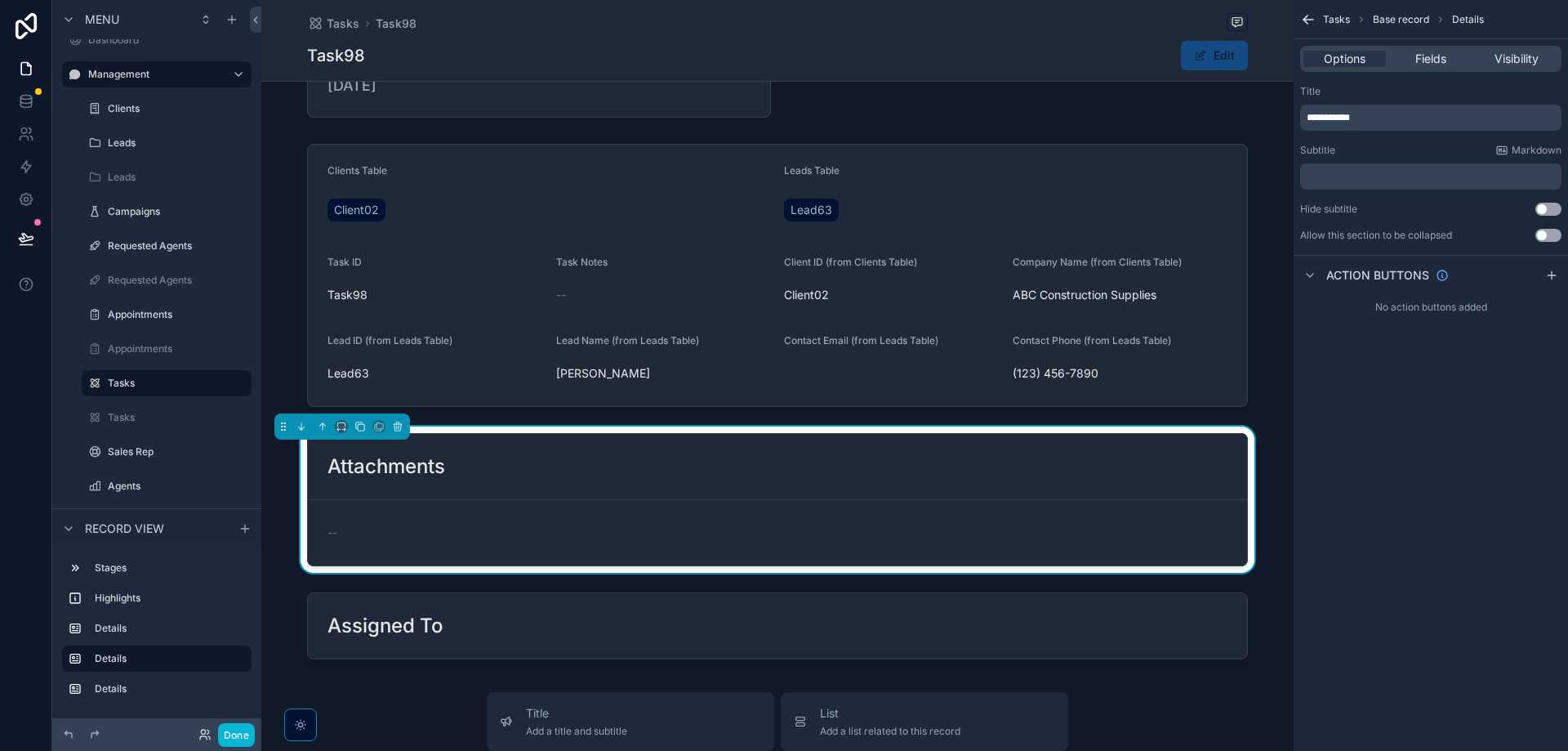
click at [1048, 514] on form "--" at bounding box center [777, 532] width 939 height 65
click at [1403, 24] on span "Base record" at bounding box center [1402, 19] width 56 height 13
click at [1405, 19] on span "Base record" at bounding box center [1402, 19] width 56 height 13
click at [162, 388] on label "Tasks" at bounding box center [163, 383] width 111 height 13
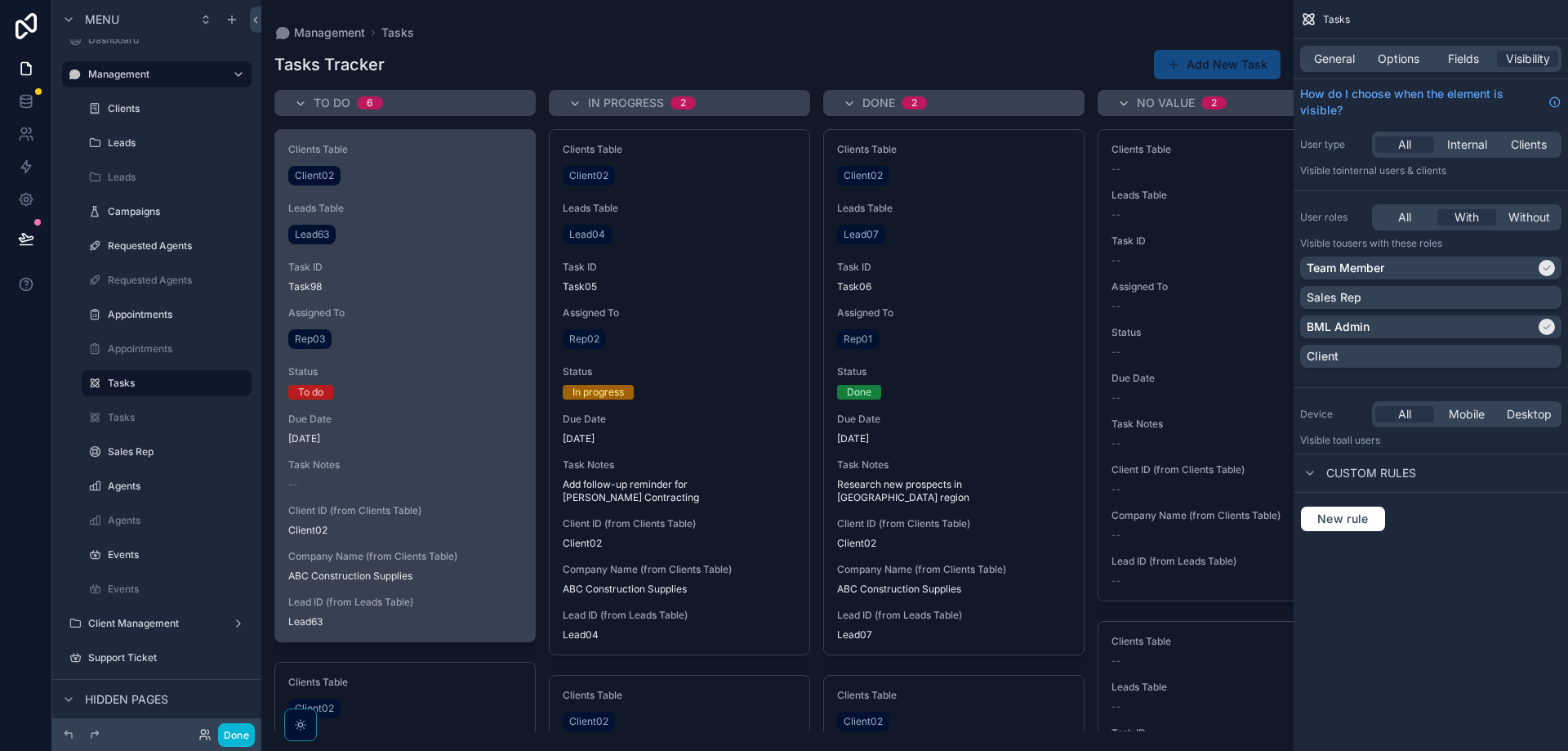
click at [385, 427] on div "Due Date [DATE]" at bounding box center [405, 429] width 233 height 33
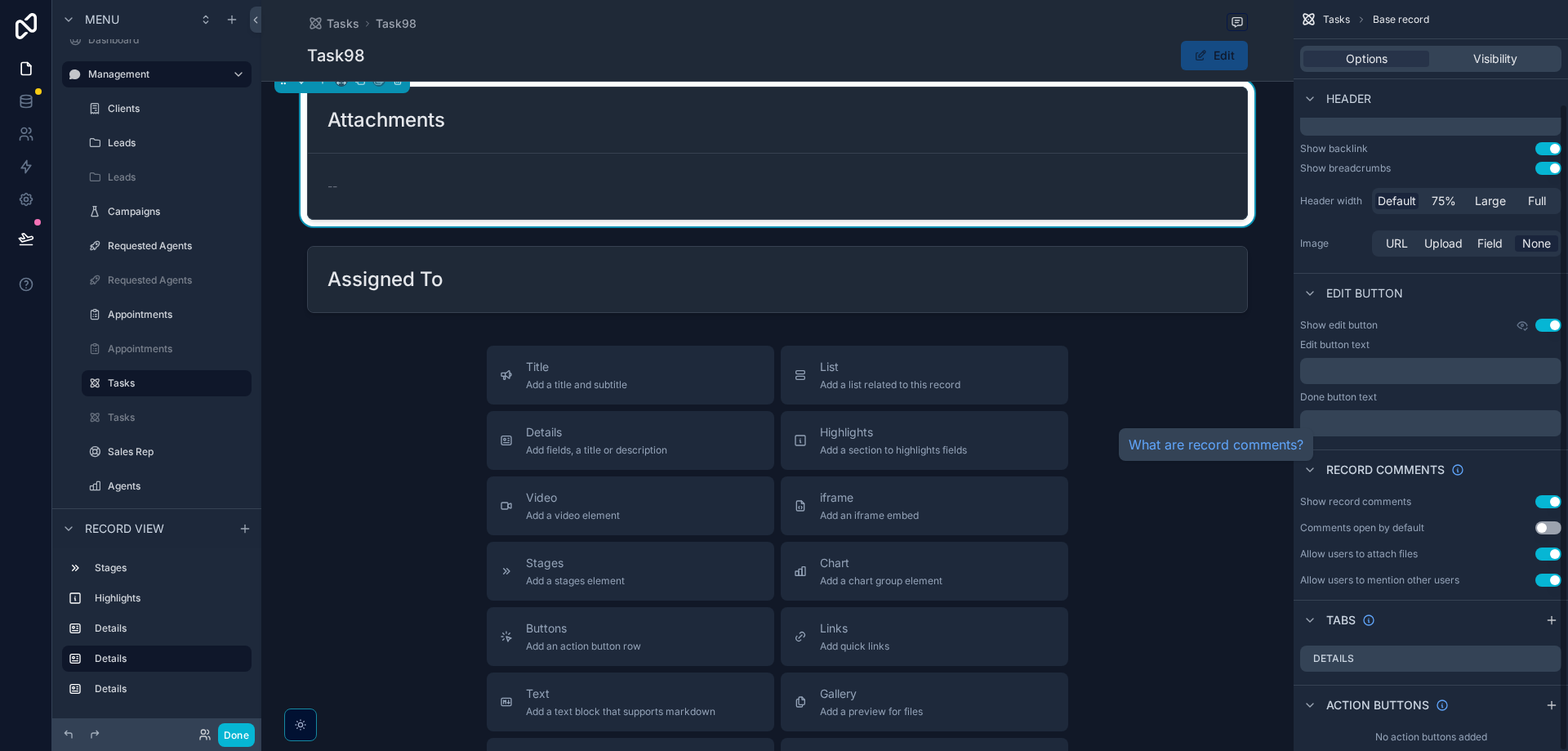
scroll to position [120, 0]
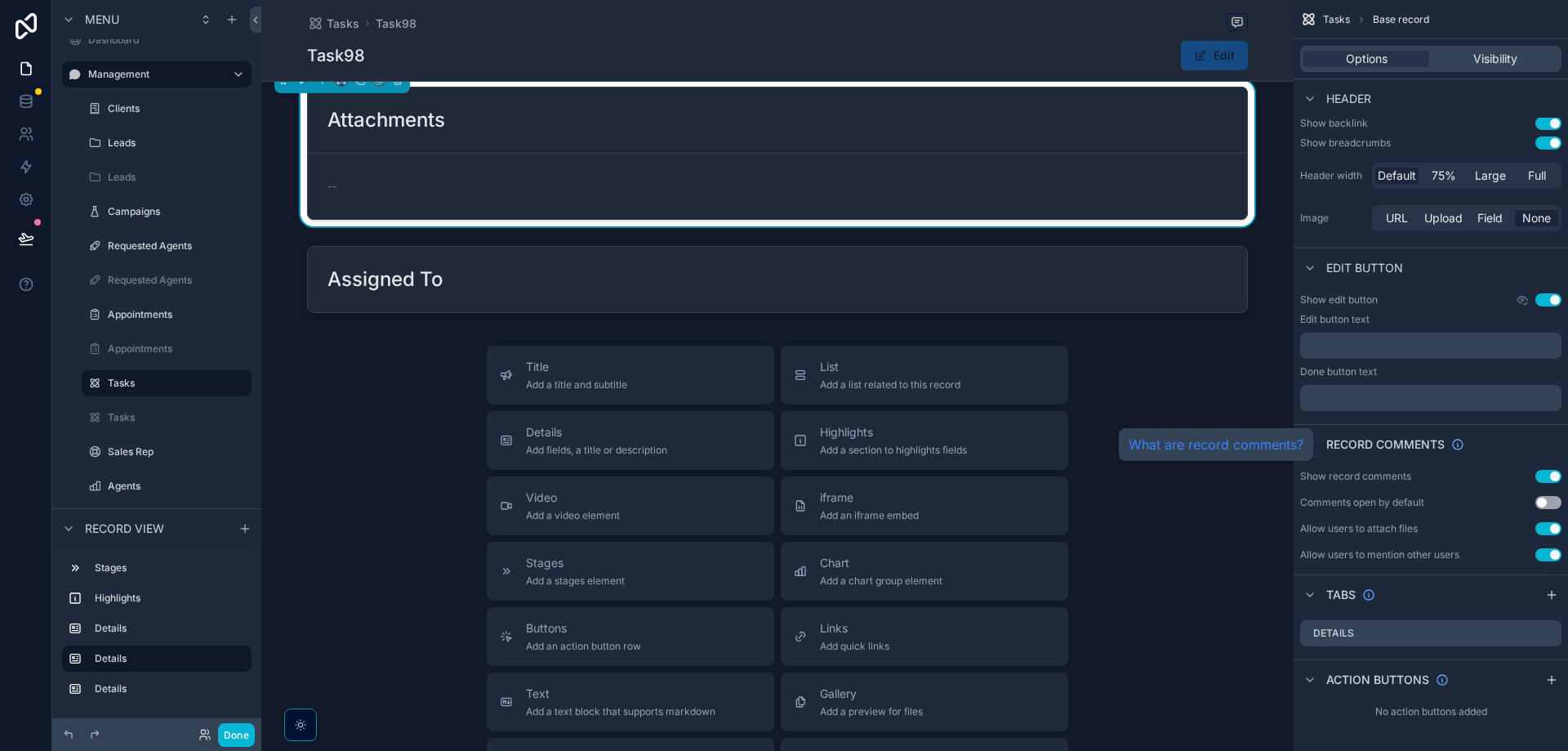
click at [1221, 447] on link "What are record comments?" at bounding box center [1216, 444] width 175 height 20
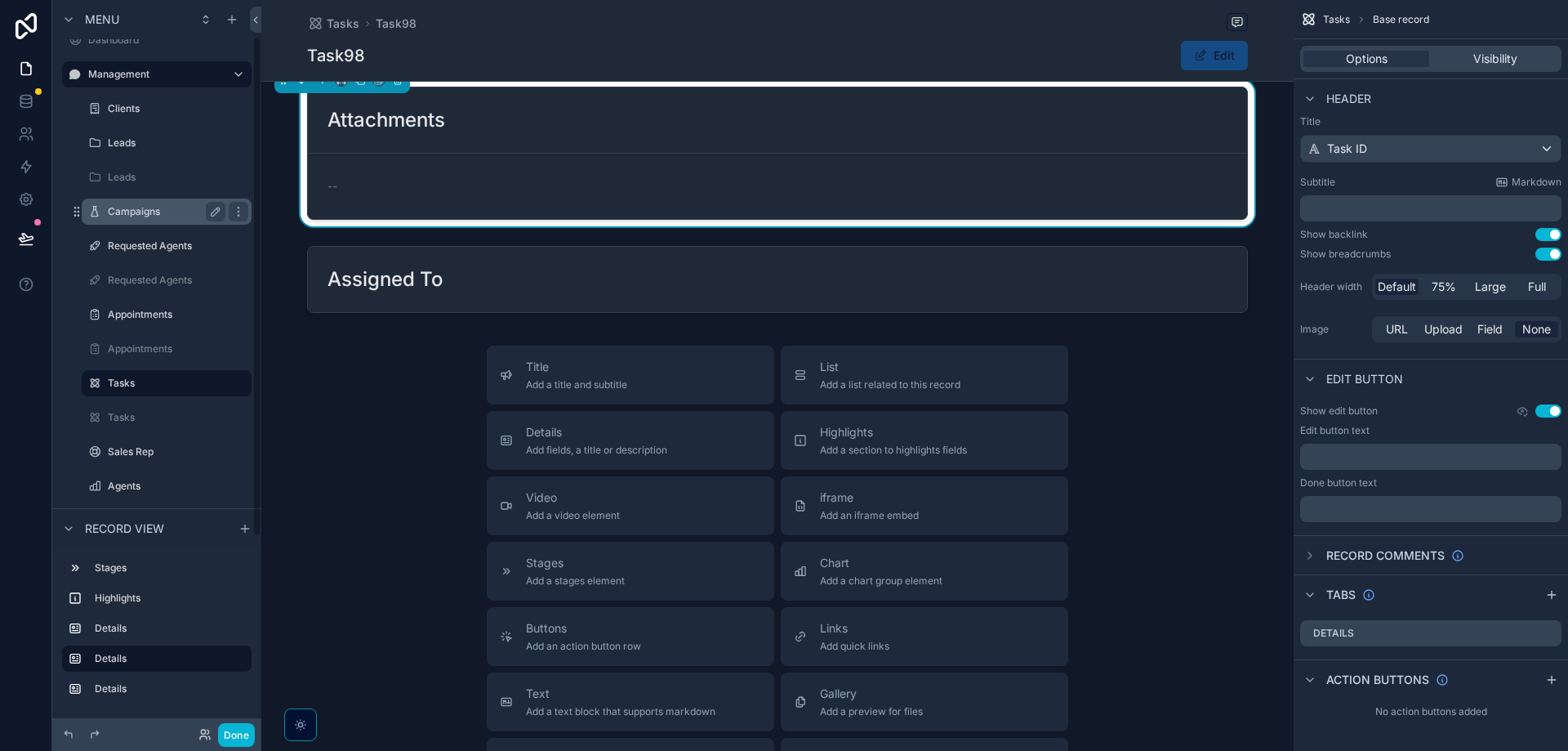
scroll to position [9, 0]
click at [334, 528] on div "Title Add a title and subtitle List Add a list related to this record Details A…" at bounding box center [777, 636] width 1032 height 582
click at [238, 732] on button "Done" at bounding box center [236, 735] width 37 height 24
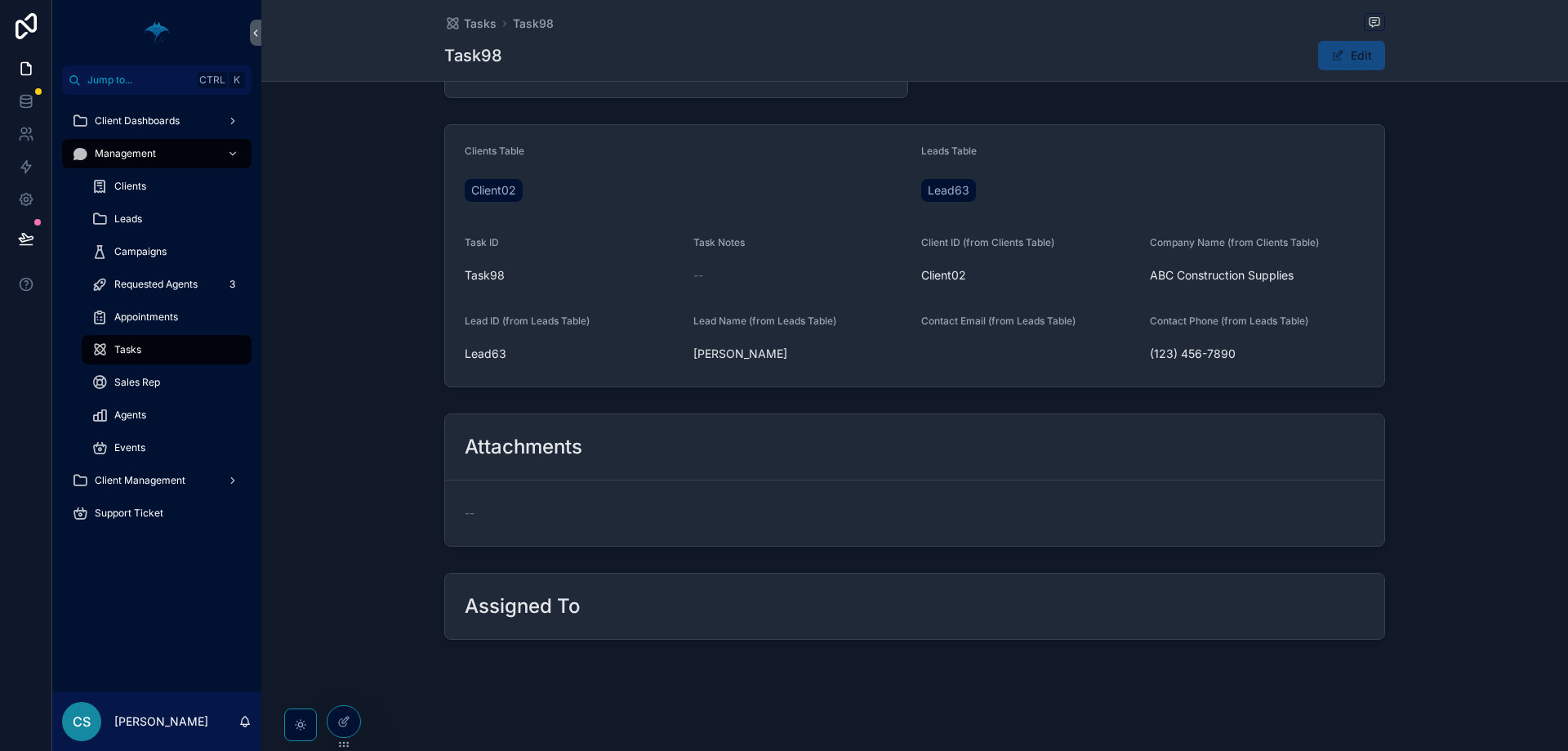
scroll to position [164, 0]
click at [180, 267] on div "Campaigns" at bounding box center [166, 252] width 189 height 33
click at [180, 257] on div "Campaigns" at bounding box center [166, 252] width 150 height 26
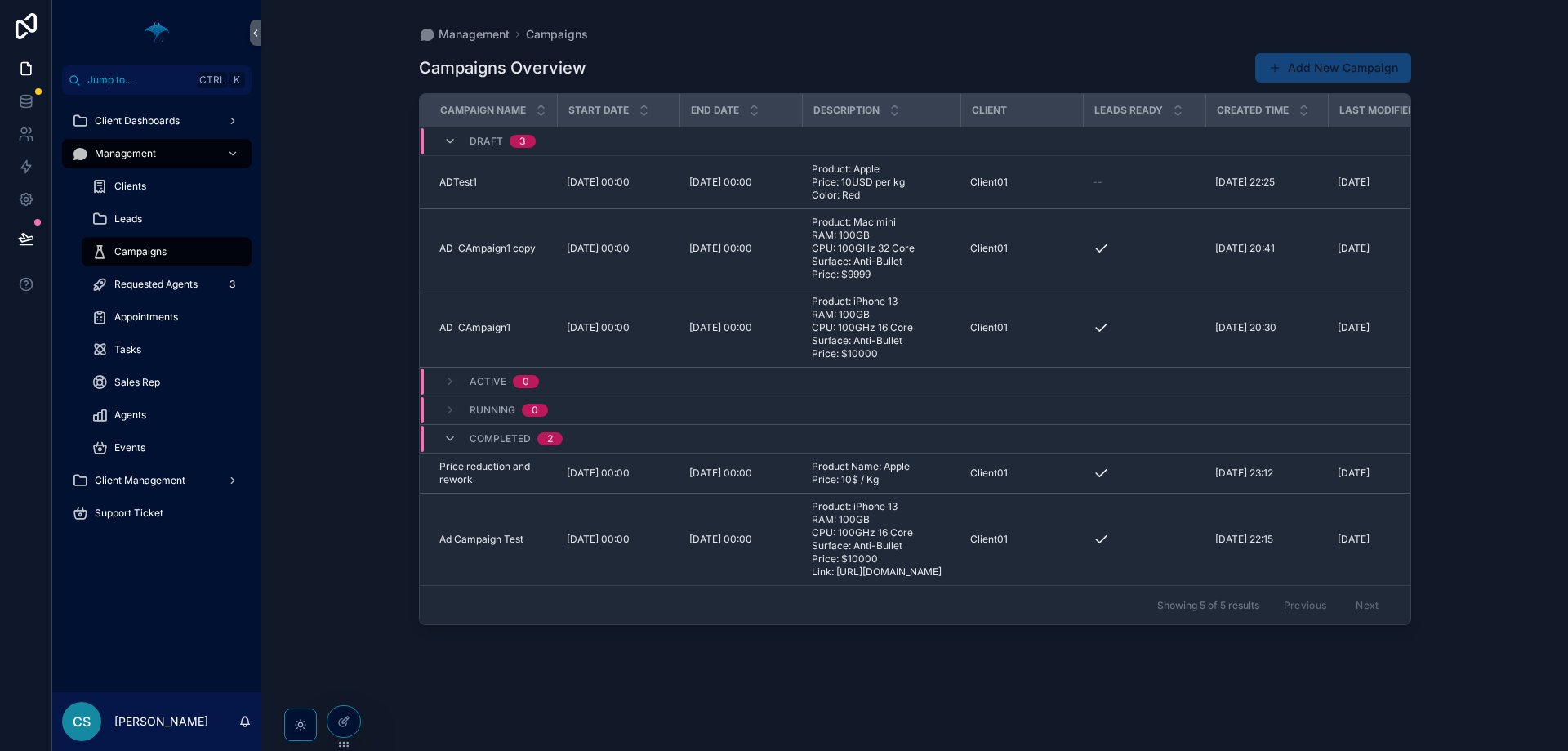
click at [1344, 68] on button "Add New Campaign" at bounding box center [1334, 68] width 156 height 29
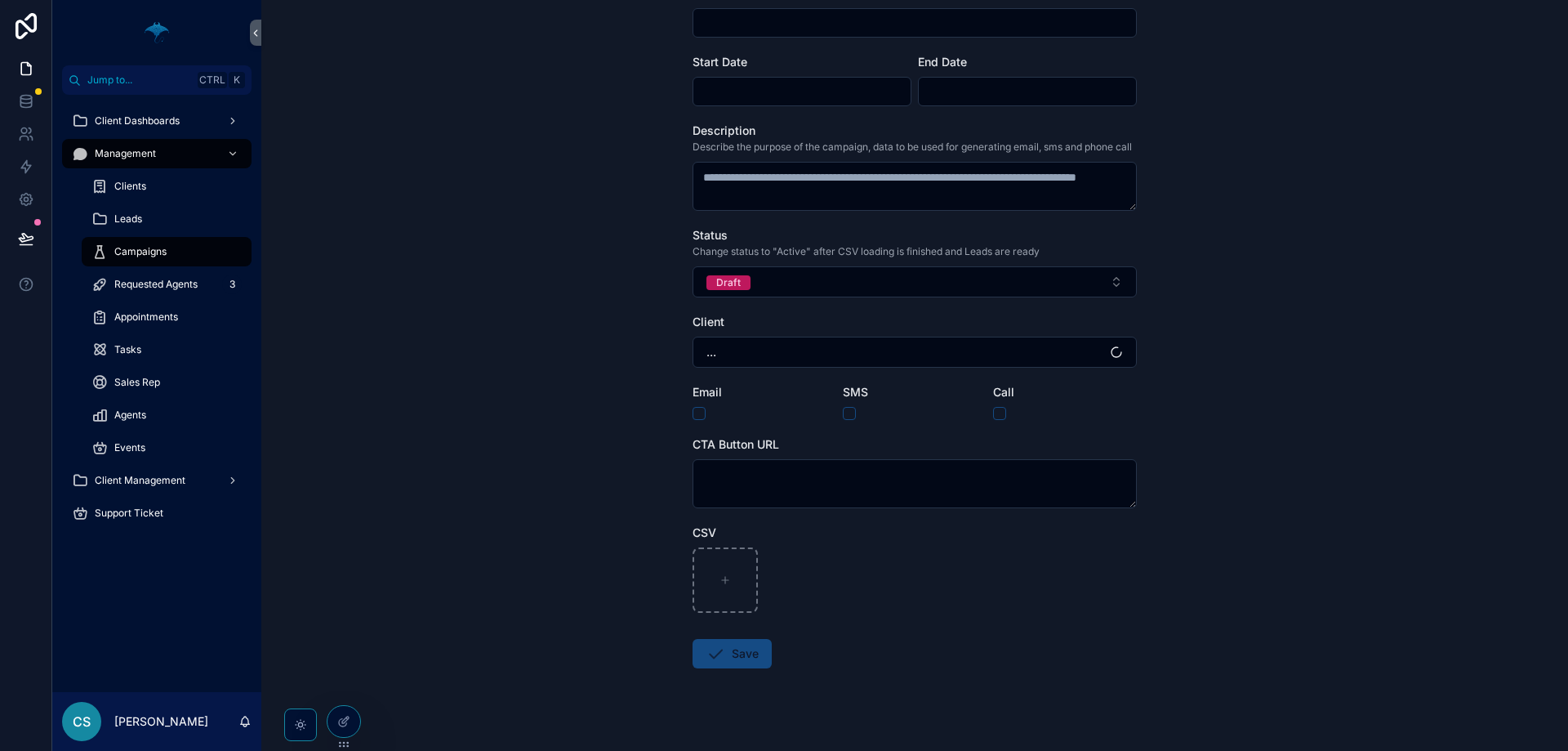
scroll to position [147, 0]
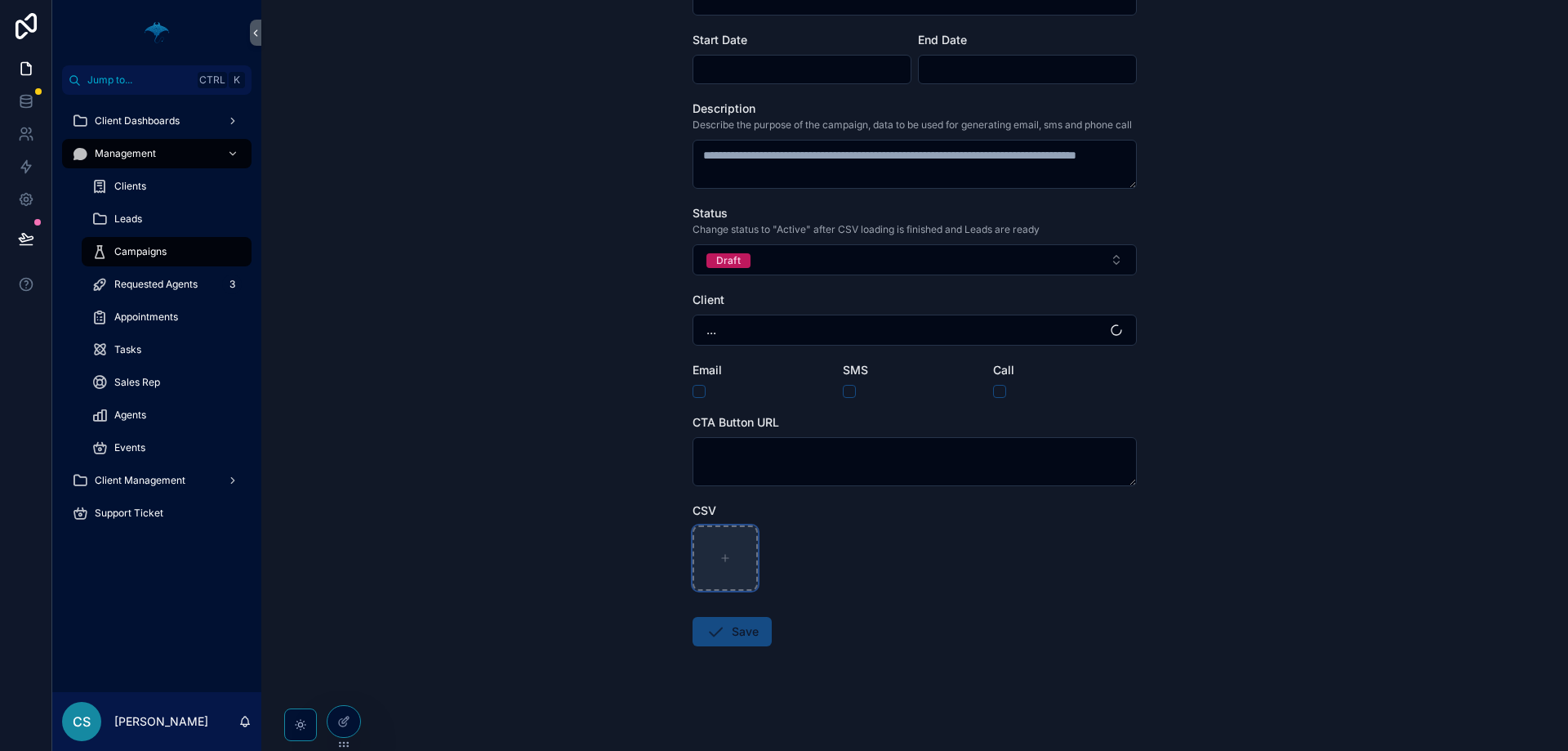
click at [721, 571] on div "scrollable content" at bounding box center [726, 557] width 65 height 65
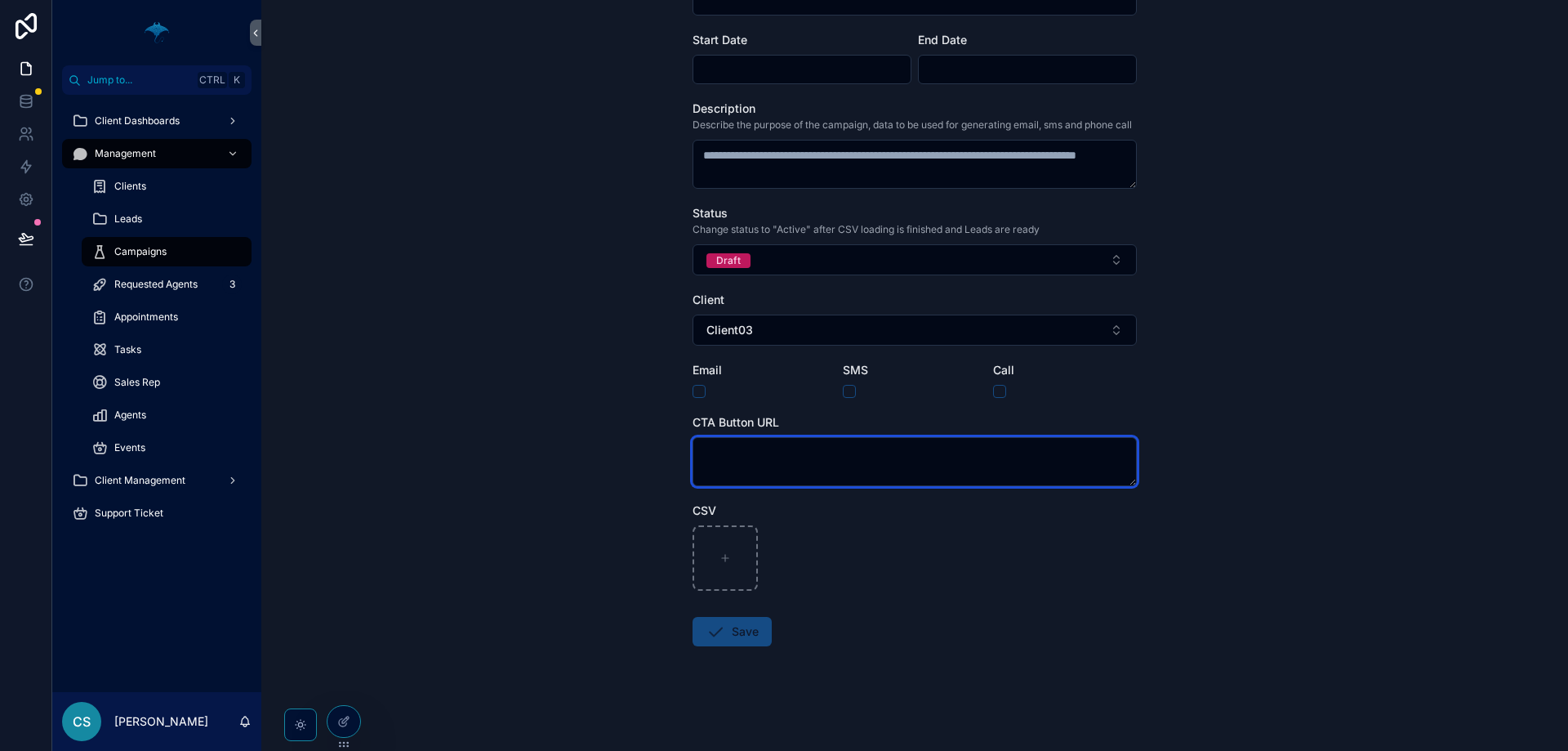
click at [883, 475] on textarea "scrollable content" at bounding box center [915, 461] width 444 height 49
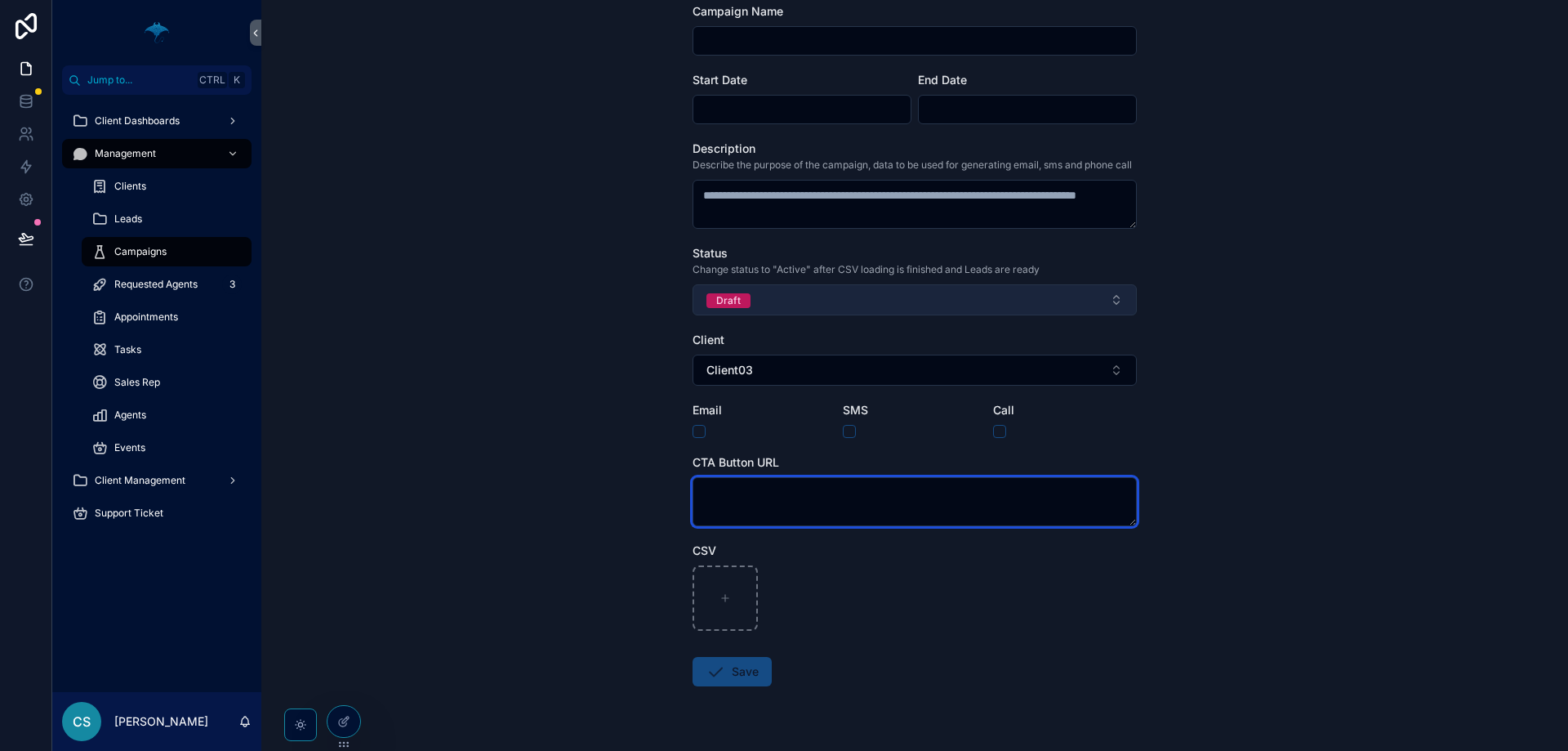
scroll to position [66, 0]
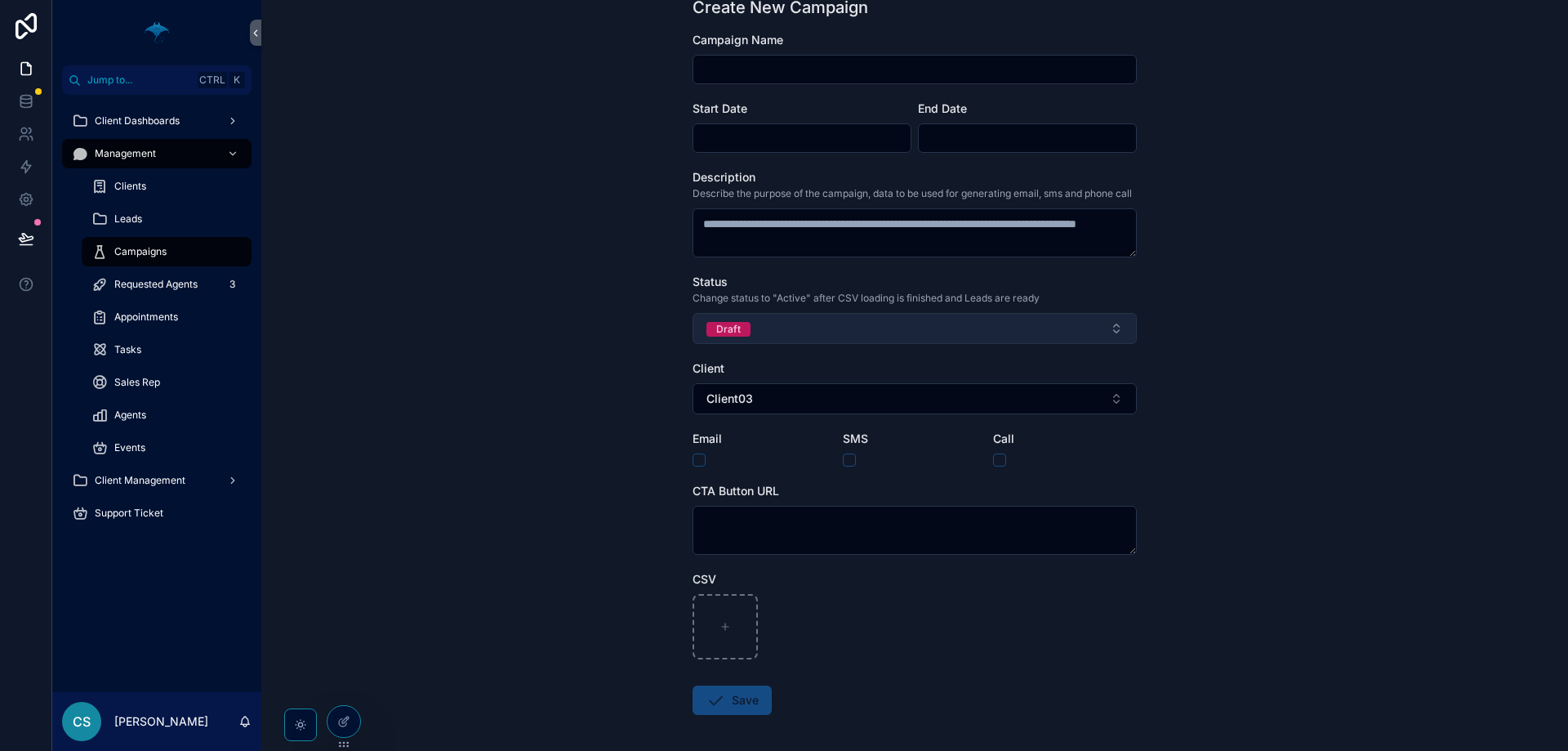
click at [872, 340] on button "Draft" at bounding box center [915, 328] width 444 height 31
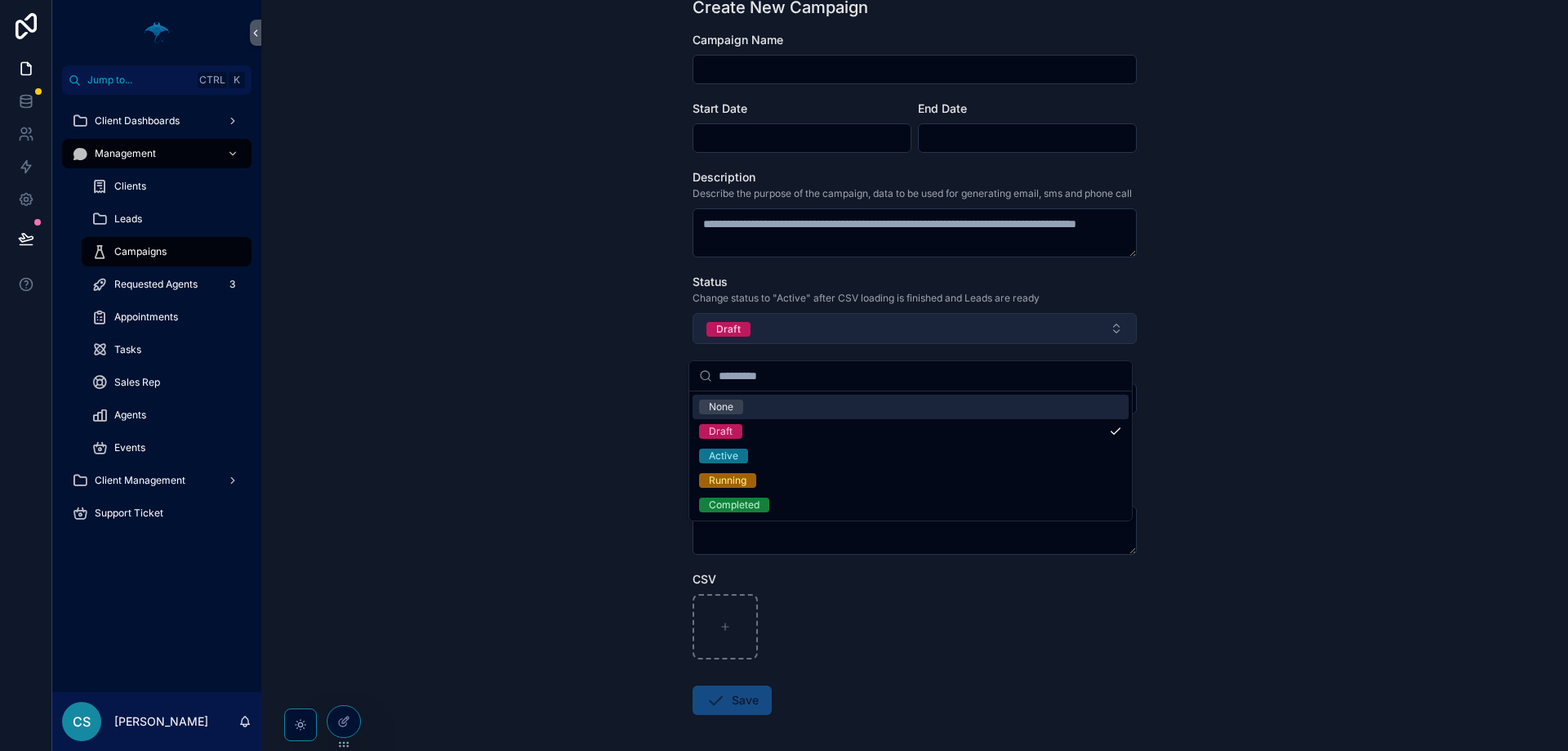
click at [872, 340] on button "Draft" at bounding box center [915, 328] width 444 height 31
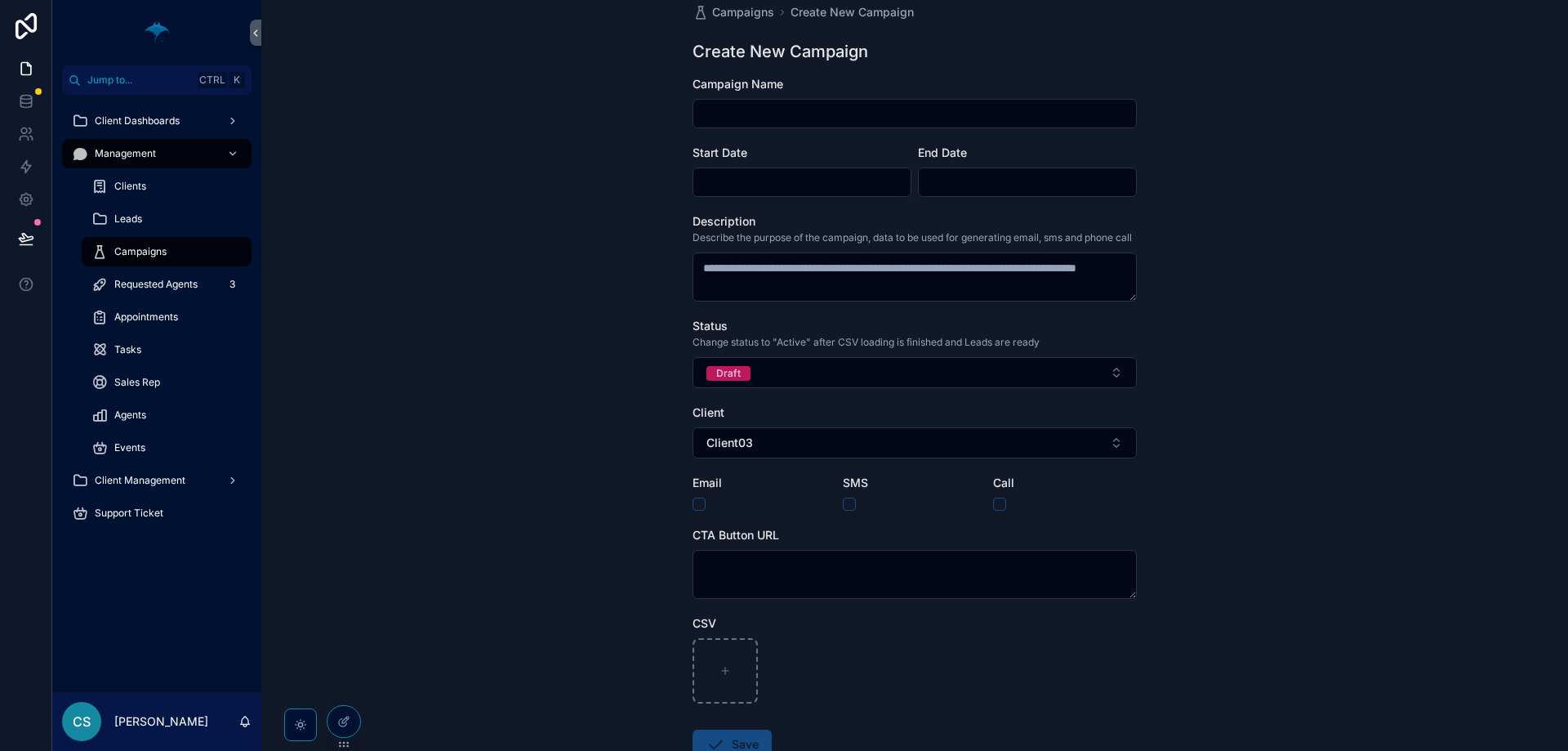
scroll to position [0, 0]
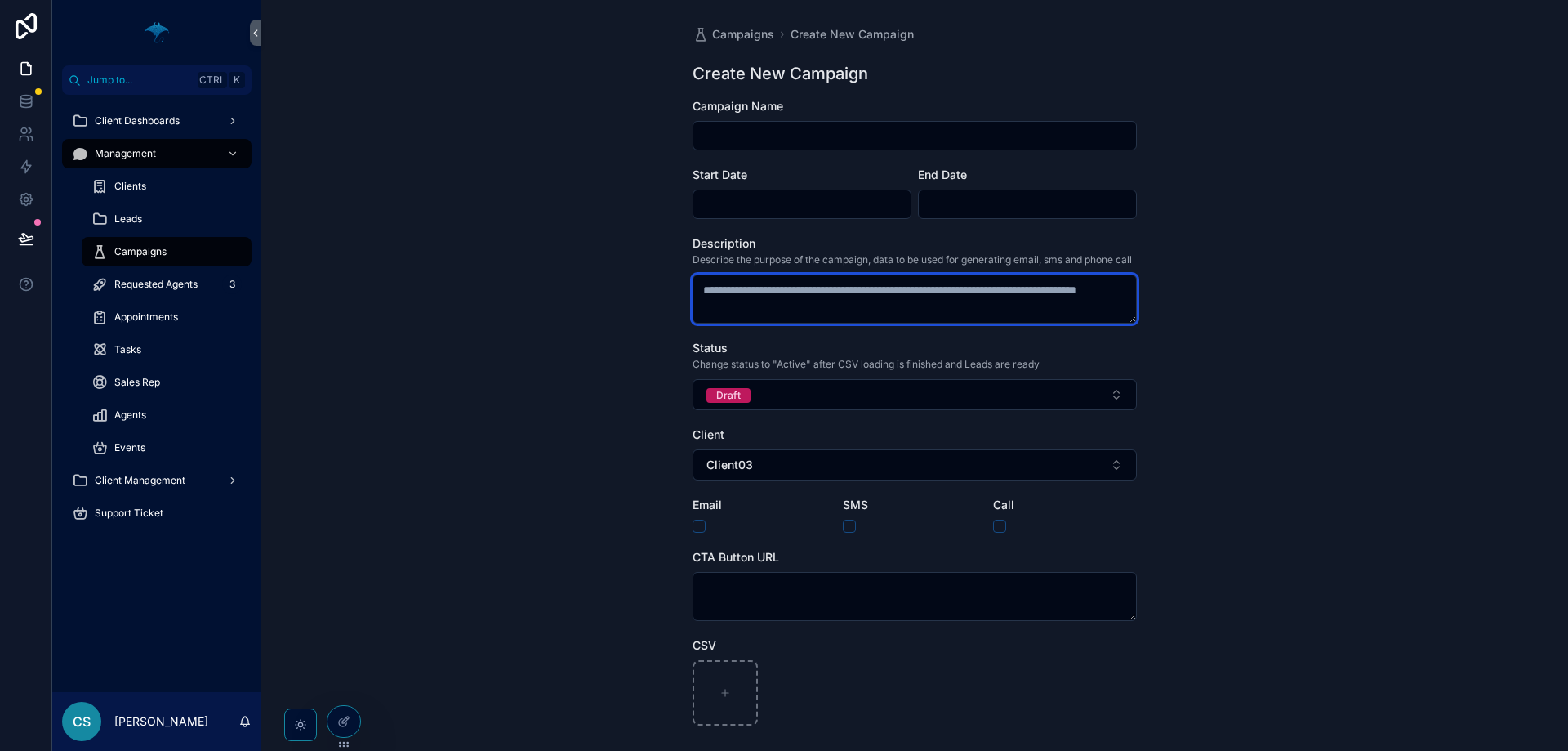
click at [769, 311] on textarea "scrollable content" at bounding box center [915, 299] width 444 height 49
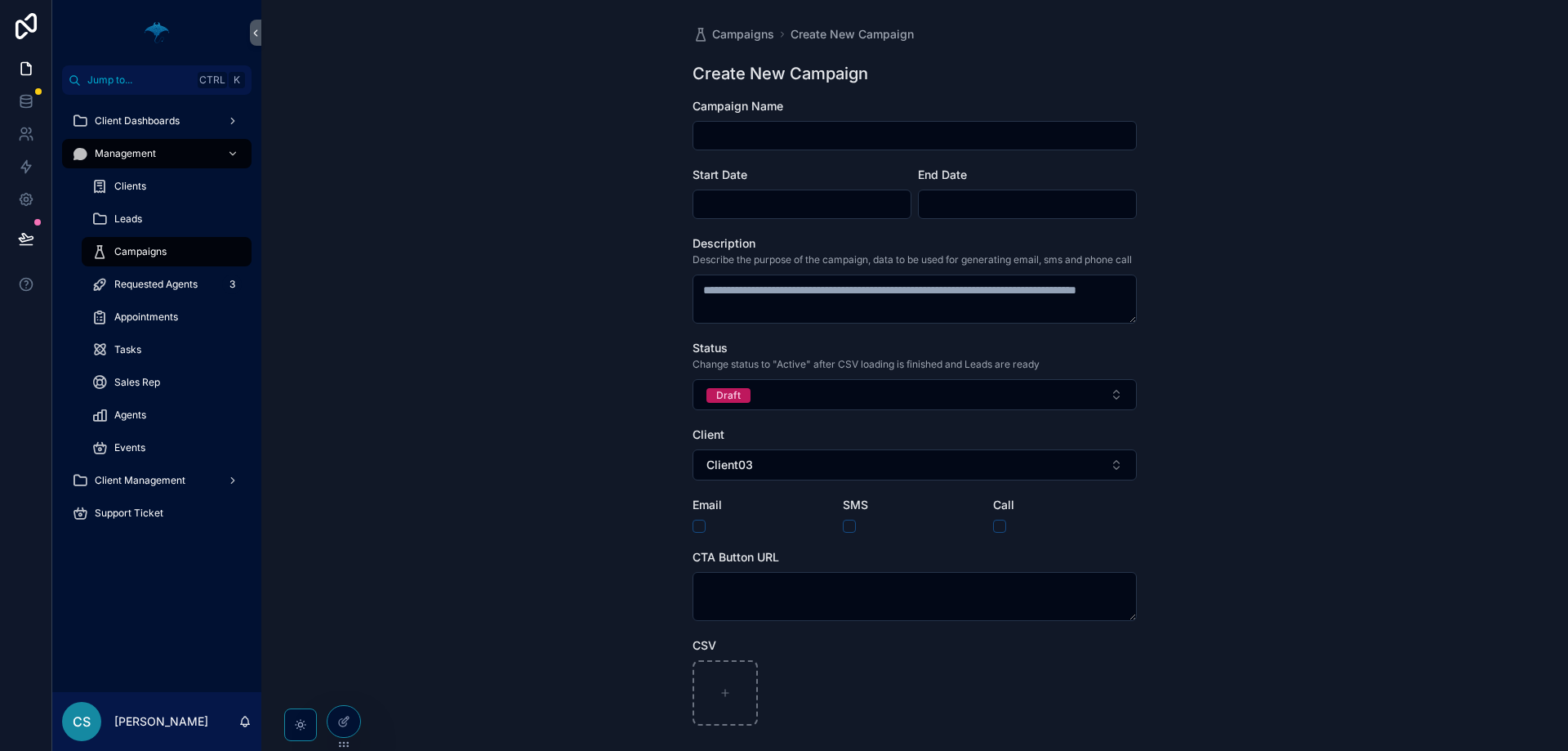
click at [808, 209] on input "scrollable content" at bounding box center [802, 204] width 217 height 23
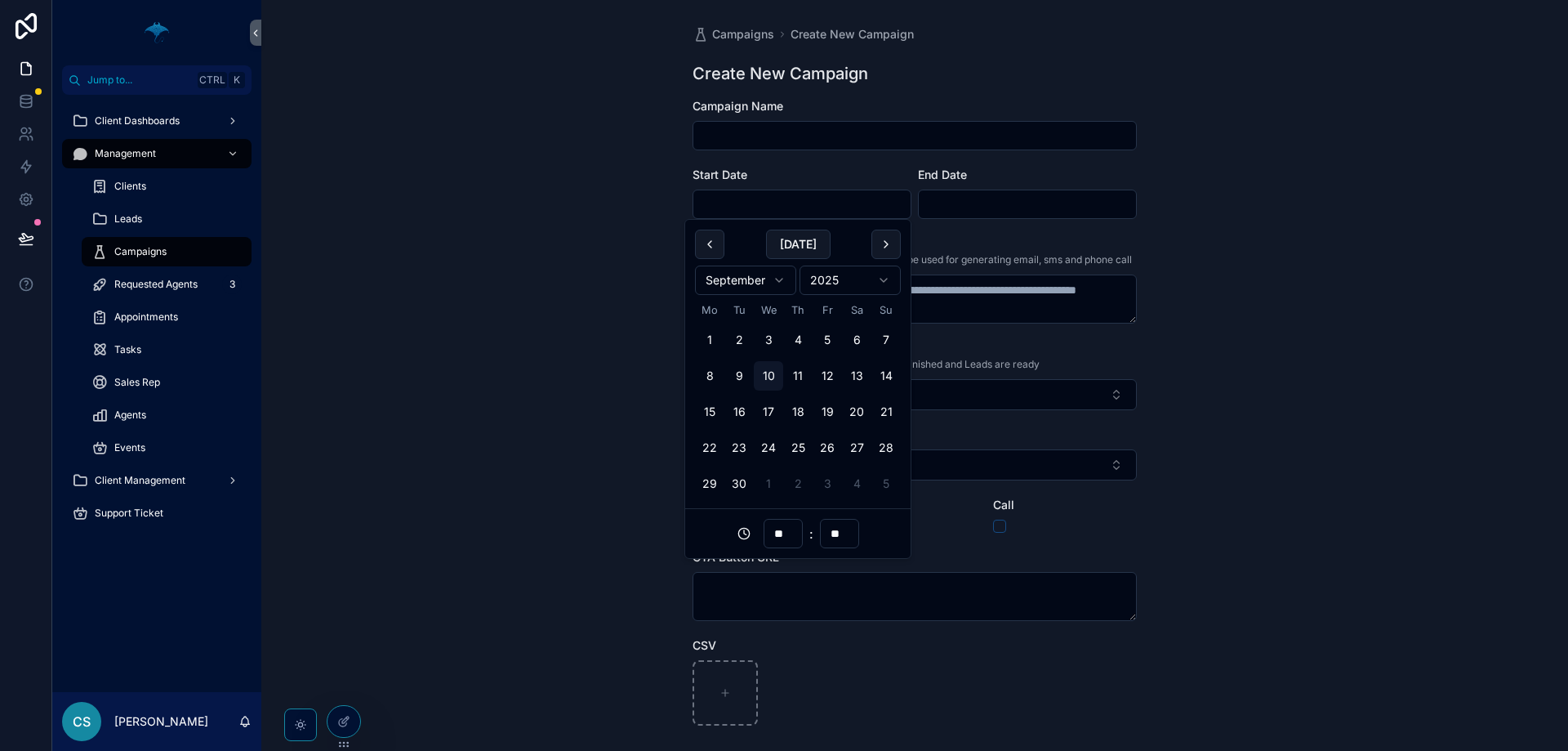
click at [824, 117] on div "Campaign Name" at bounding box center [915, 124] width 444 height 52
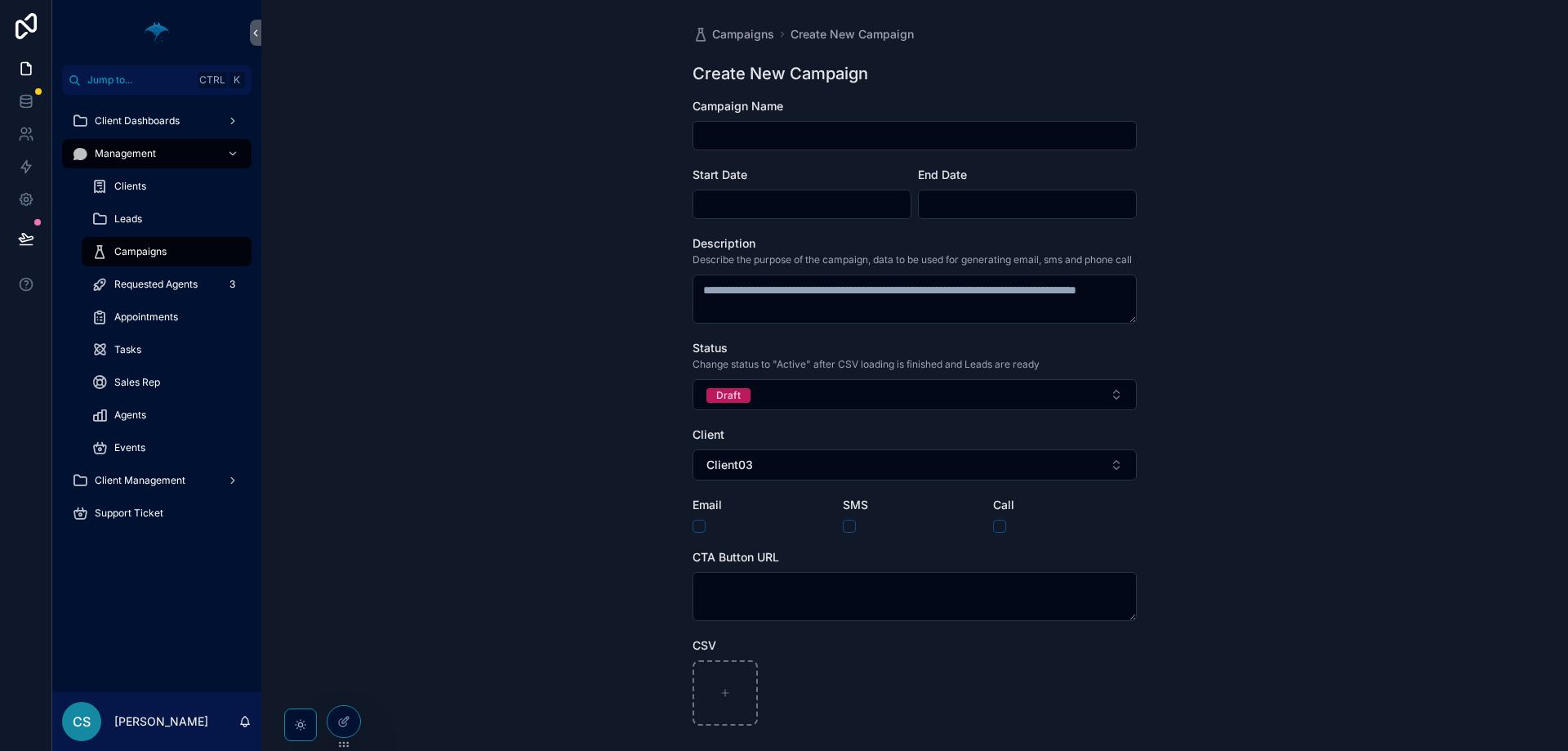
click at [784, 208] on input "scrollable content" at bounding box center [802, 204] width 217 height 23
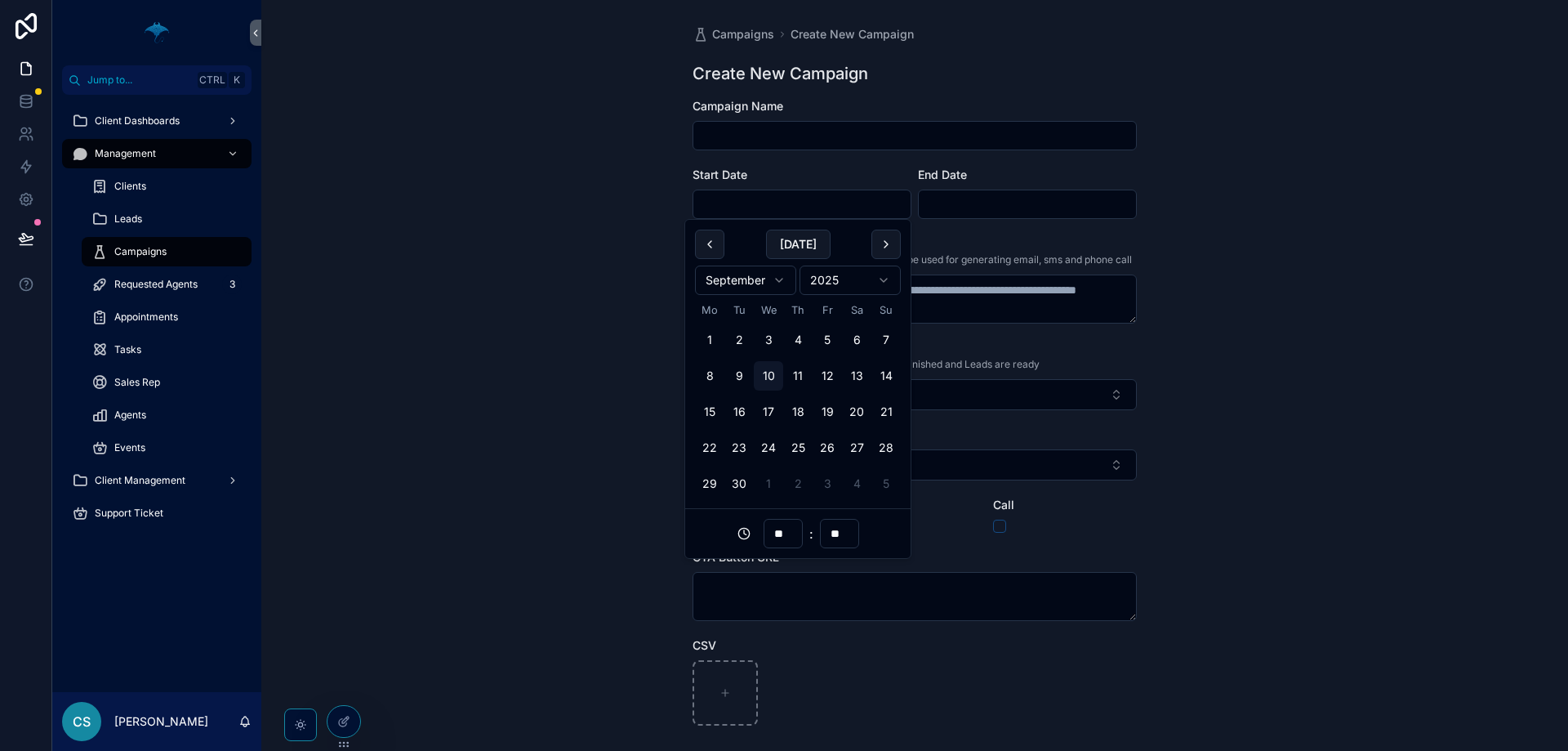
click at [1025, 199] on input "scrollable content" at bounding box center [1028, 204] width 217 height 23
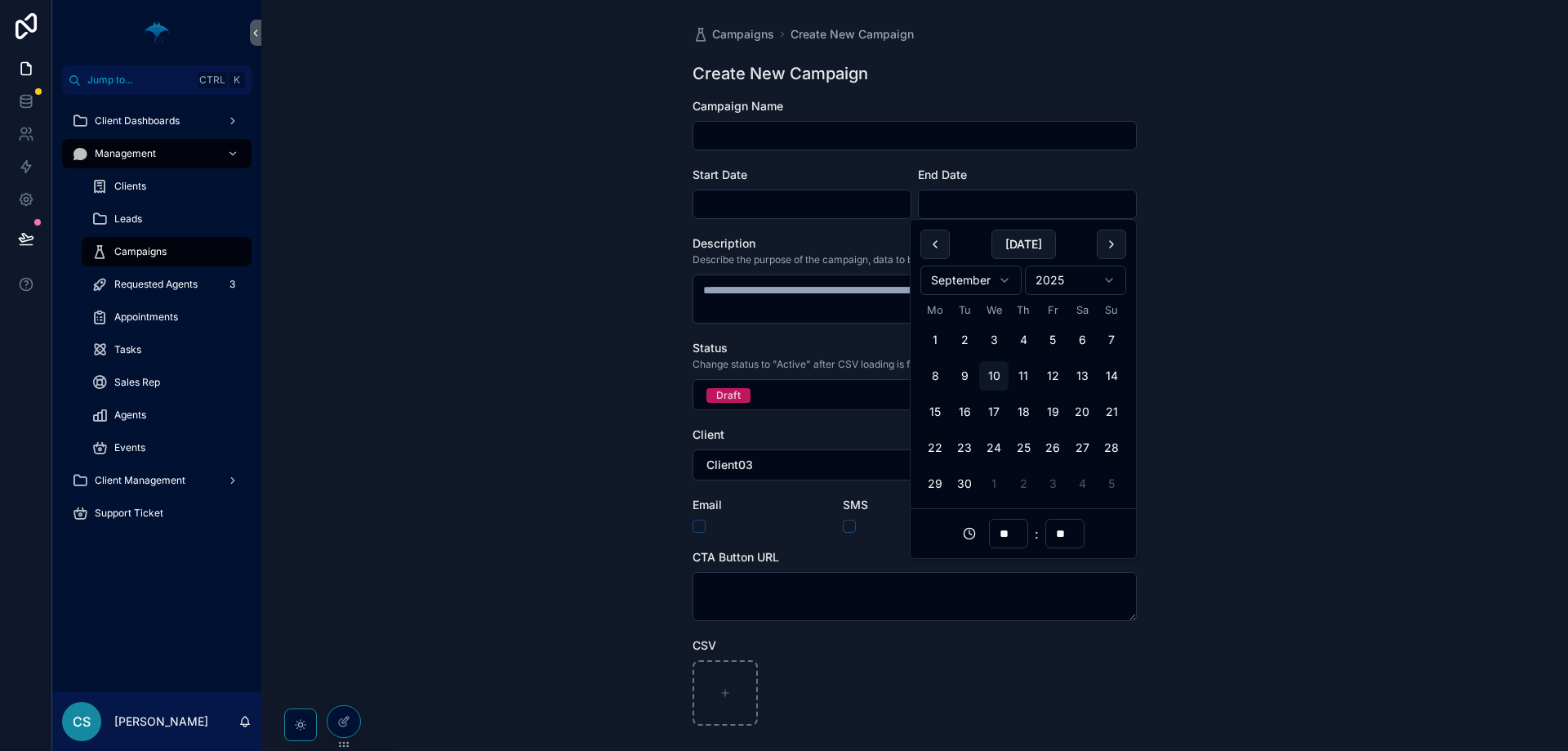
drag, startPoint x: 646, startPoint y: 339, endPoint x: 690, endPoint y: 335, distance: 44.2
click at [646, 340] on div "Campaigns Create New Campaign Create New Campaign Campaign Name Start Date End …" at bounding box center [915, 376] width 1307 height 751
